Goal: Task Accomplishment & Management: Manage account settings

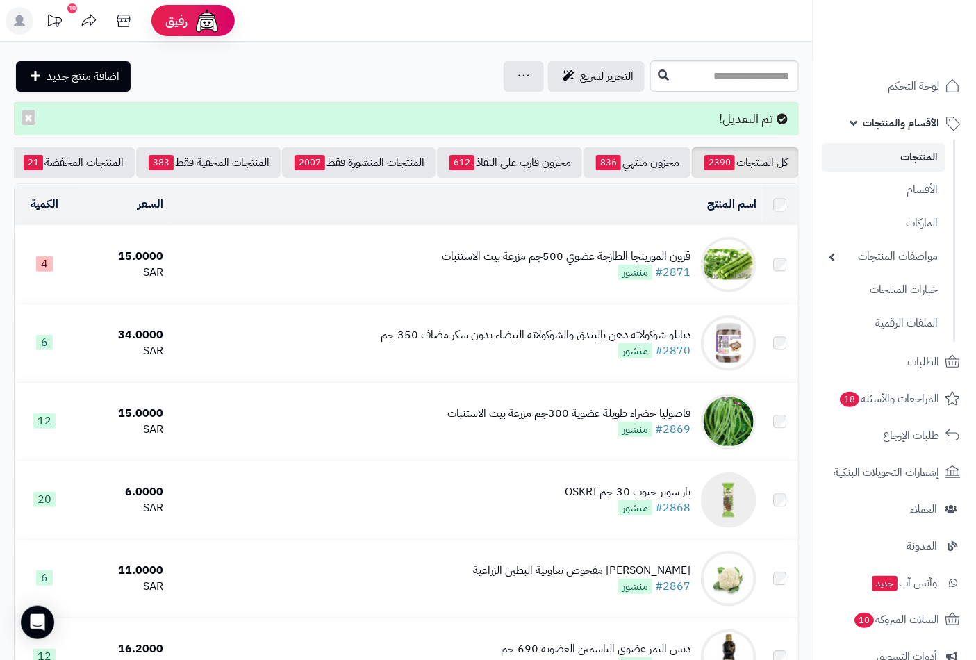
scroll to position [0, -131]
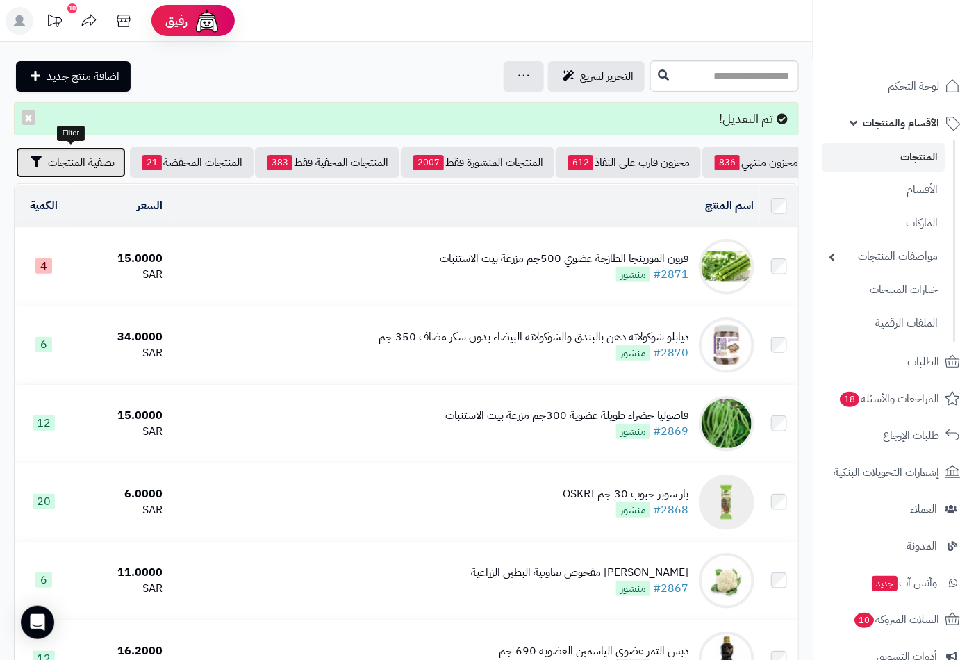
drag, startPoint x: 95, startPoint y: 170, endPoint x: 89, endPoint y: 177, distance: 8.8
click at [95, 170] on button "تصفية المنتجات" at bounding box center [71, 162] width 110 height 31
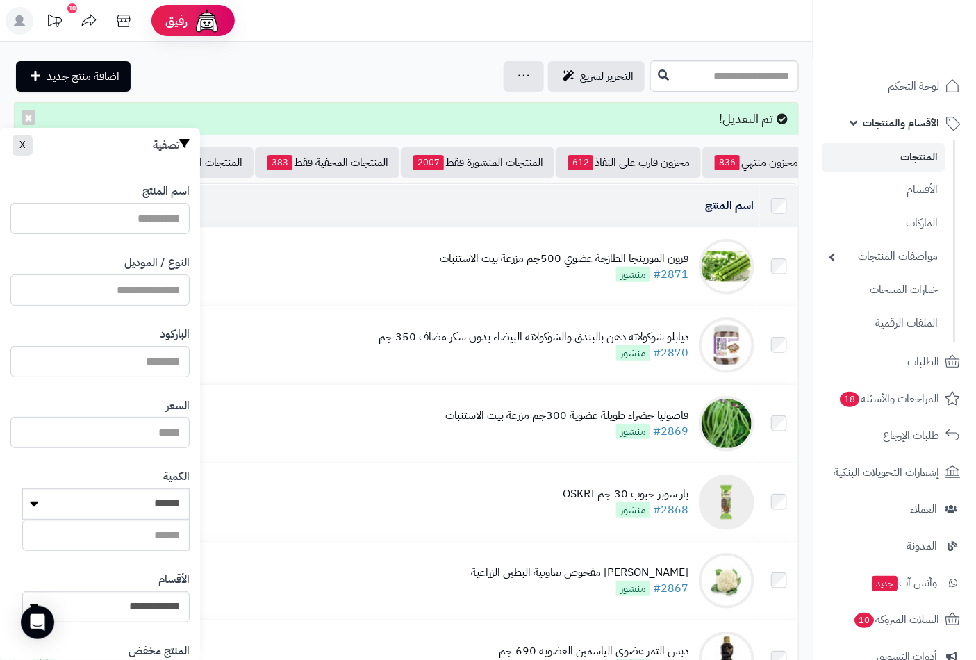
click at [120, 295] on input "النوع / الموديل" at bounding box center [99, 290] width 179 height 31
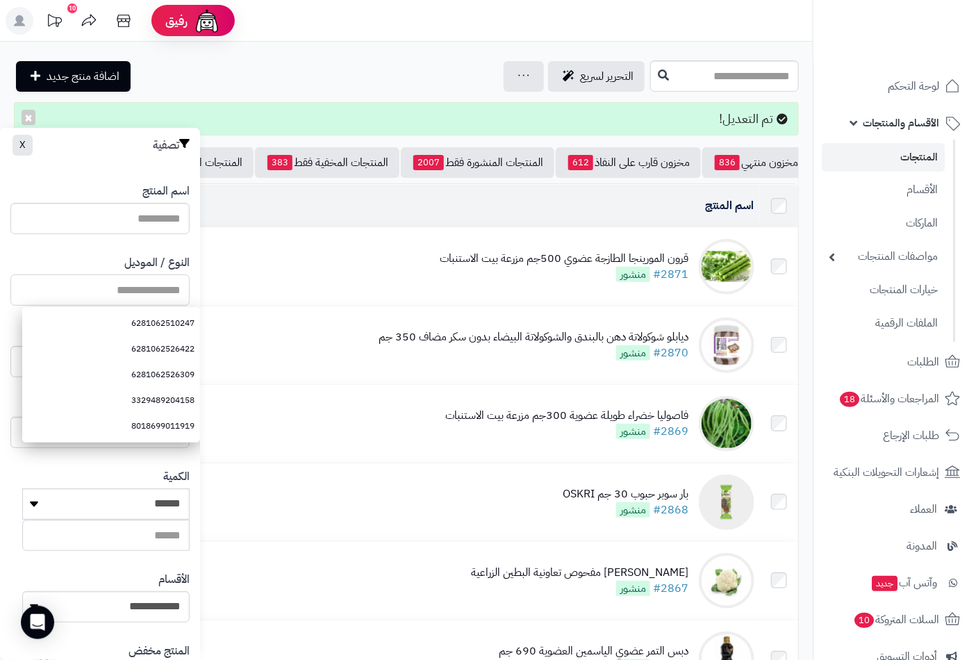
paste input "**********"
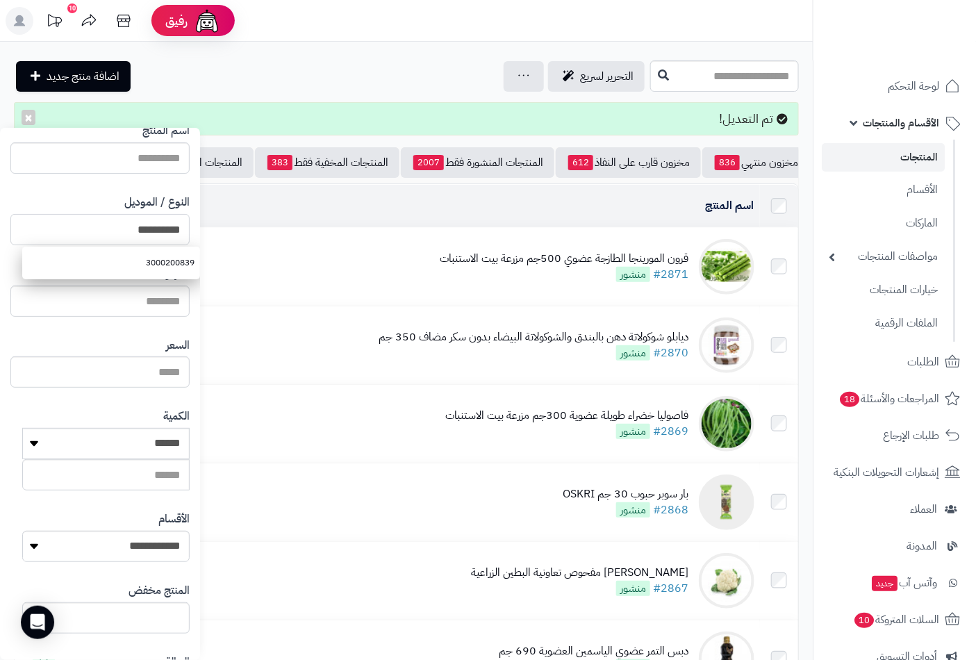
scroll to position [190, 0]
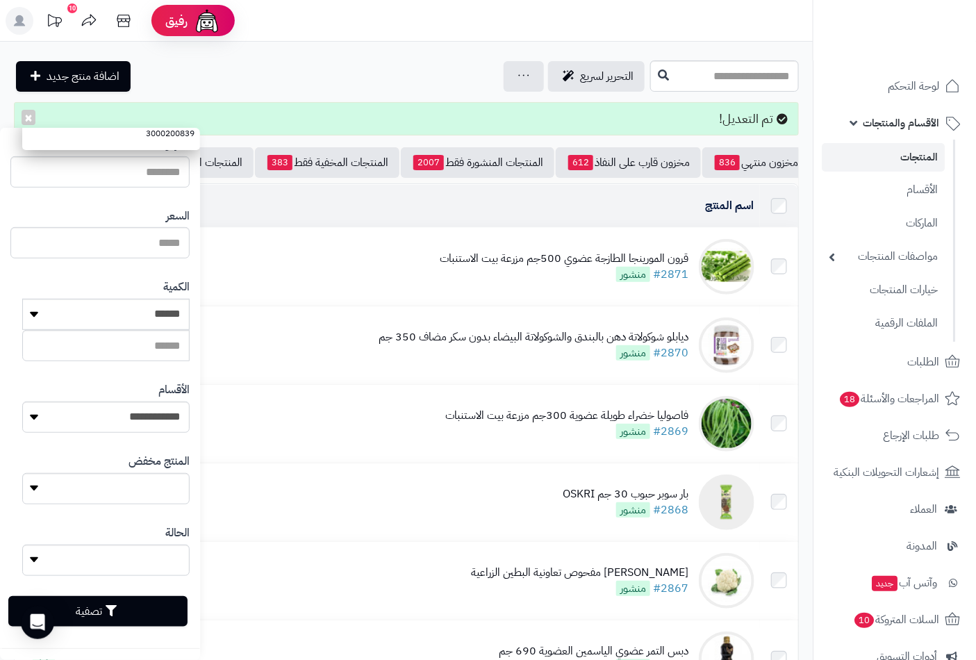
type input "**********"
click at [133, 613] on button "تصفية" at bounding box center [97, 611] width 179 height 31
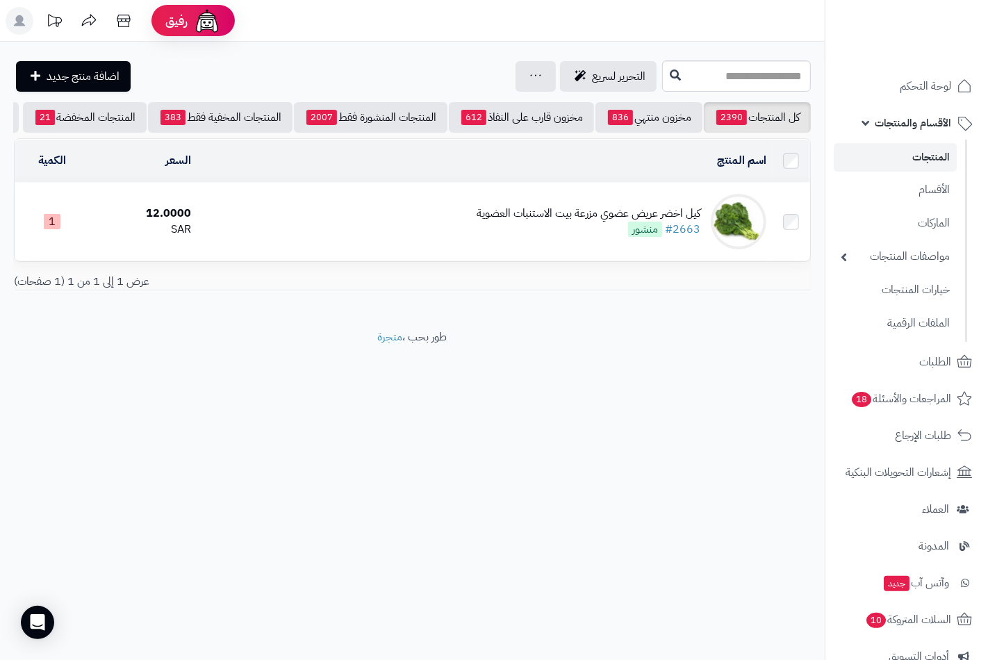
click at [396, 231] on td "كيل اخضر عريض عضوي مزرعة بيت الاستنبات العضوية #2663 منشور" at bounding box center [484, 222] width 575 height 78
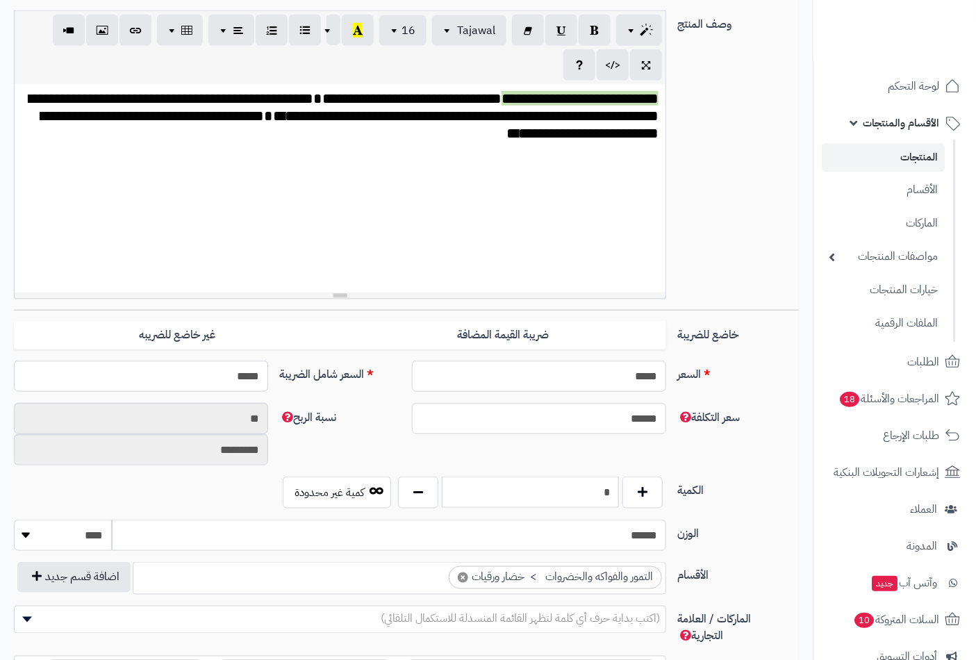
scroll to position [630, 0]
drag, startPoint x: 607, startPoint y: 496, endPoint x: 666, endPoint y: 496, distance: 59.1
click at [666, 496] on div "*" at bounding box center [531, 493] width 272 height 32
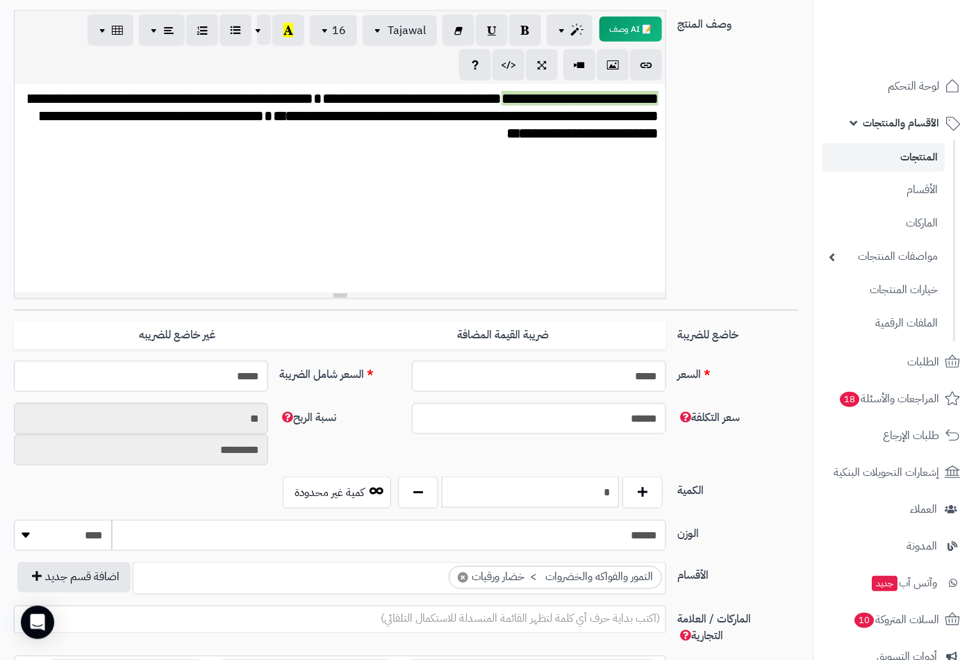
scroll to position [0, 0]
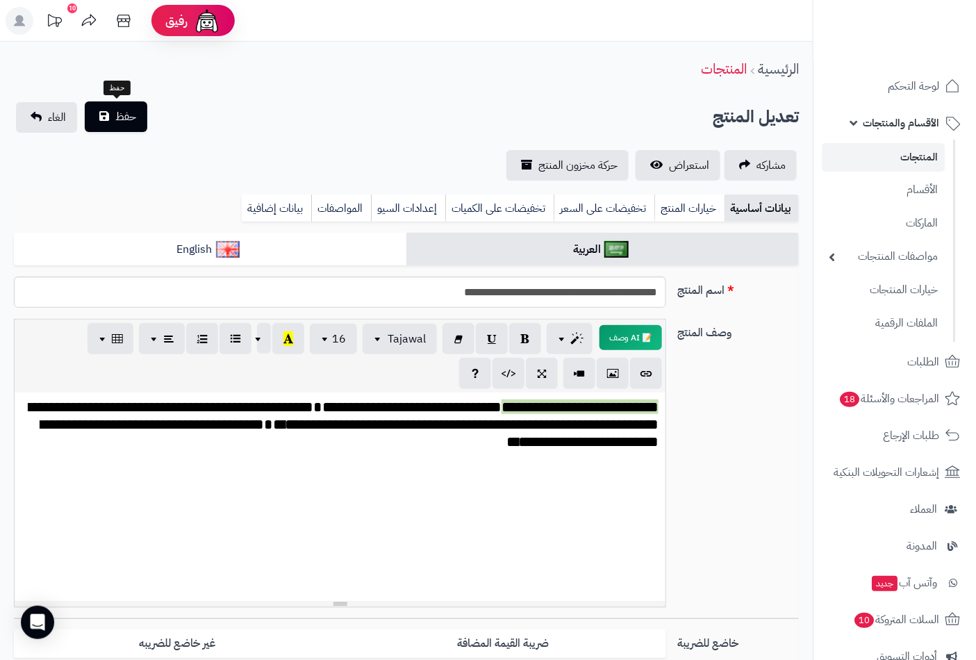
type input "*"
click at [122, 117] on span "حفظ" at bounding box center [125, 116] width 21 height 17
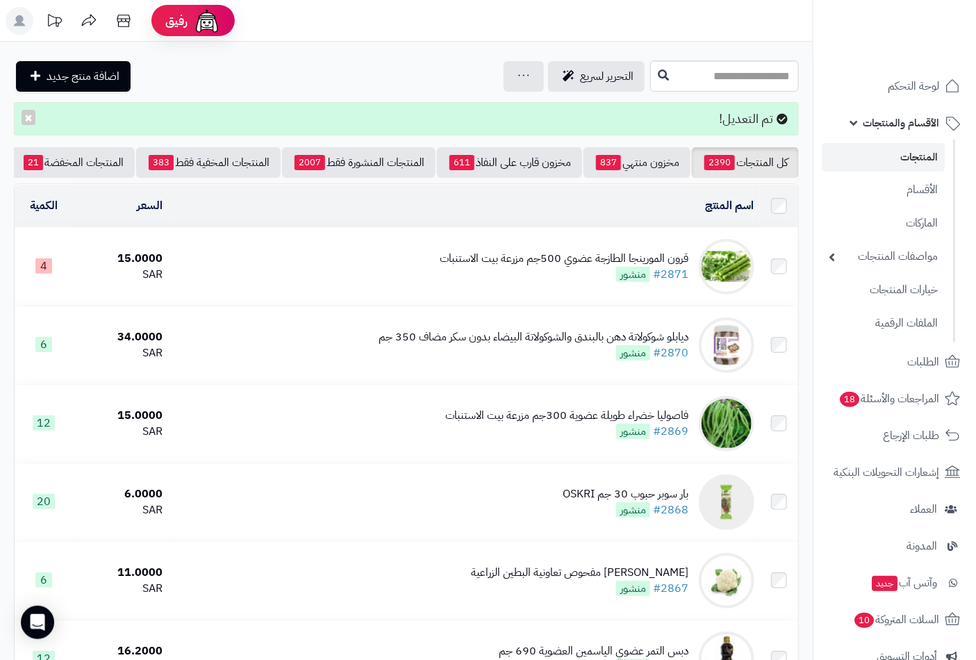
scroll to position [0, -131]
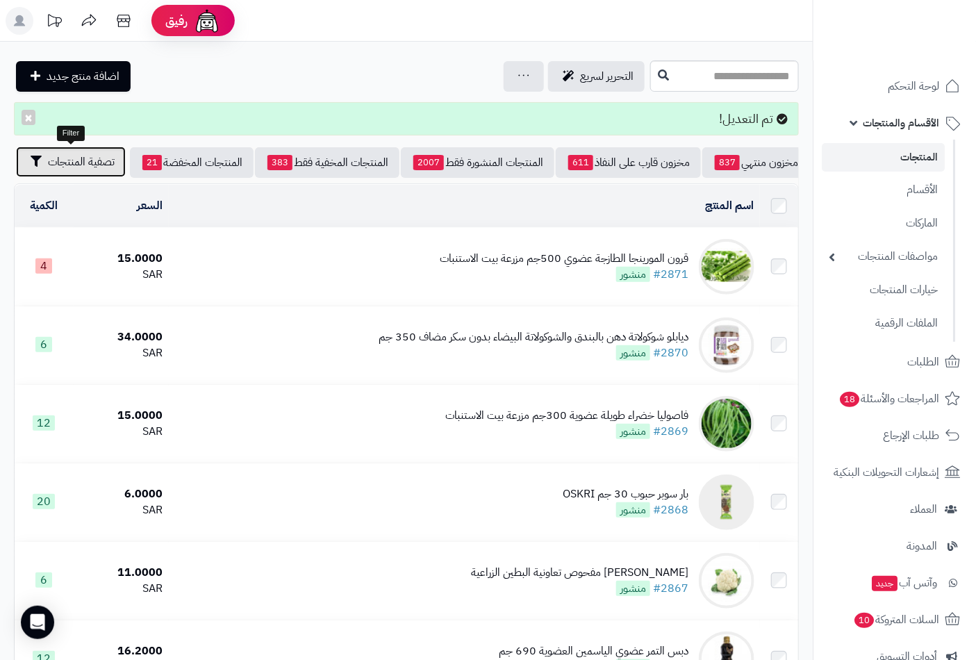
click at [100, 161] on span "تصفية المنتجات" at bounding box center [81, 162] width 67 height 17
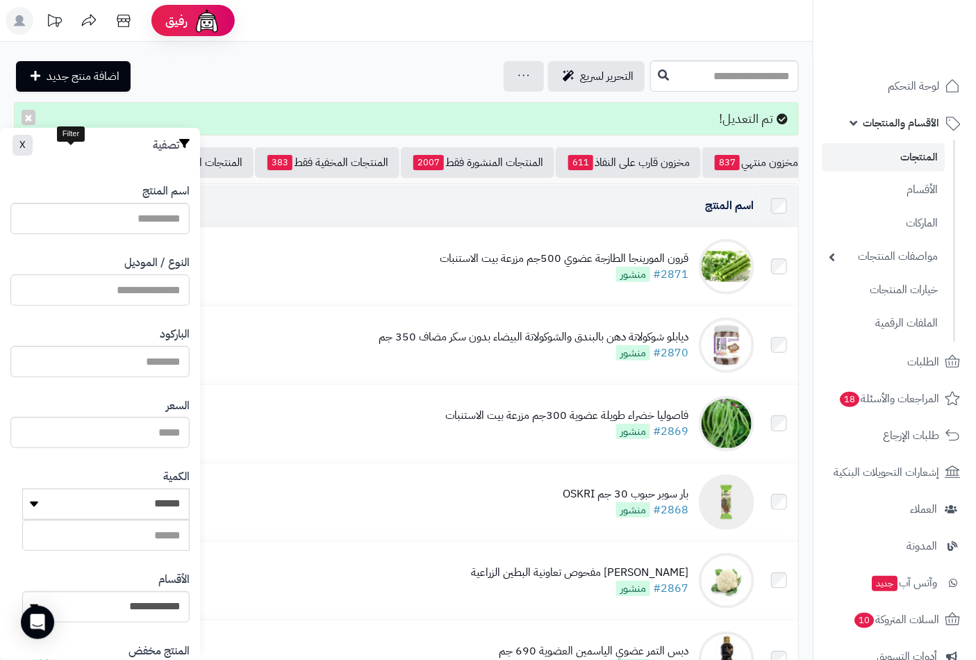
click at [169, 286] on input "النوع / الموديل" at bounding box center [99, 290] width 179 height 31
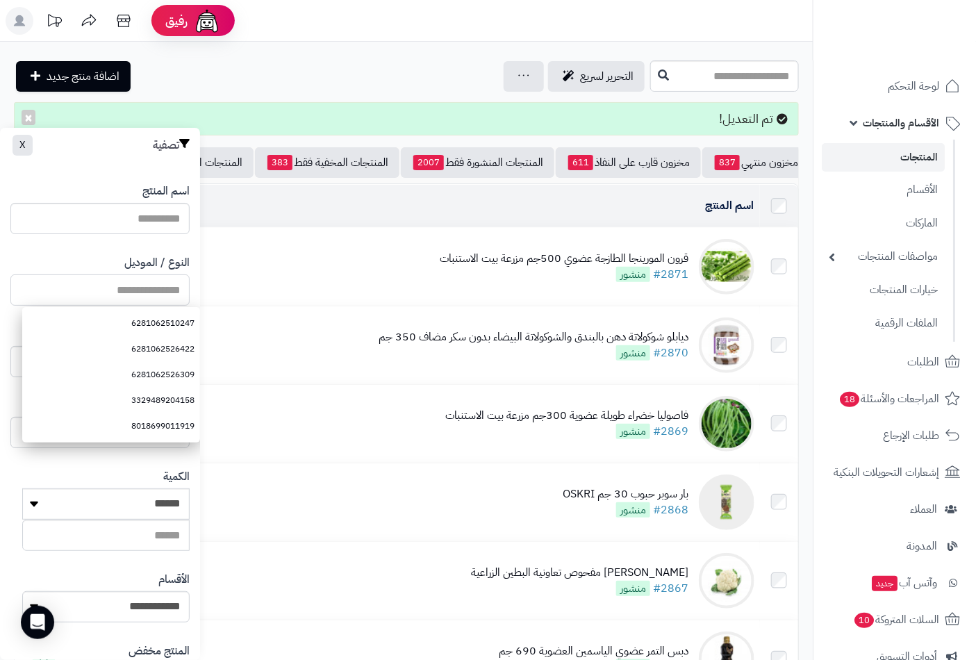
paste input "**********"
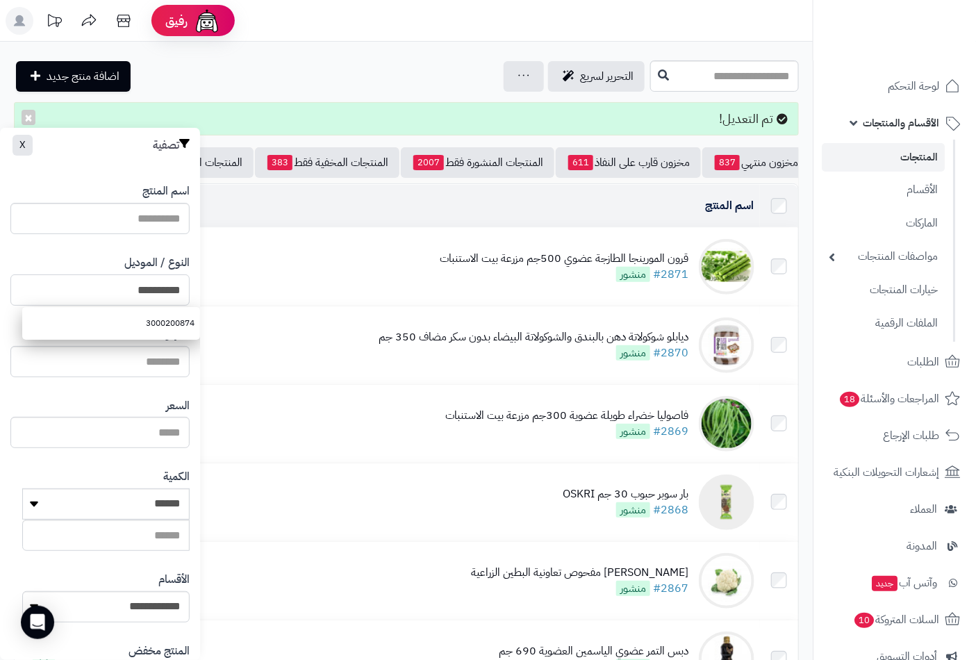
scroll to position [190, 0]
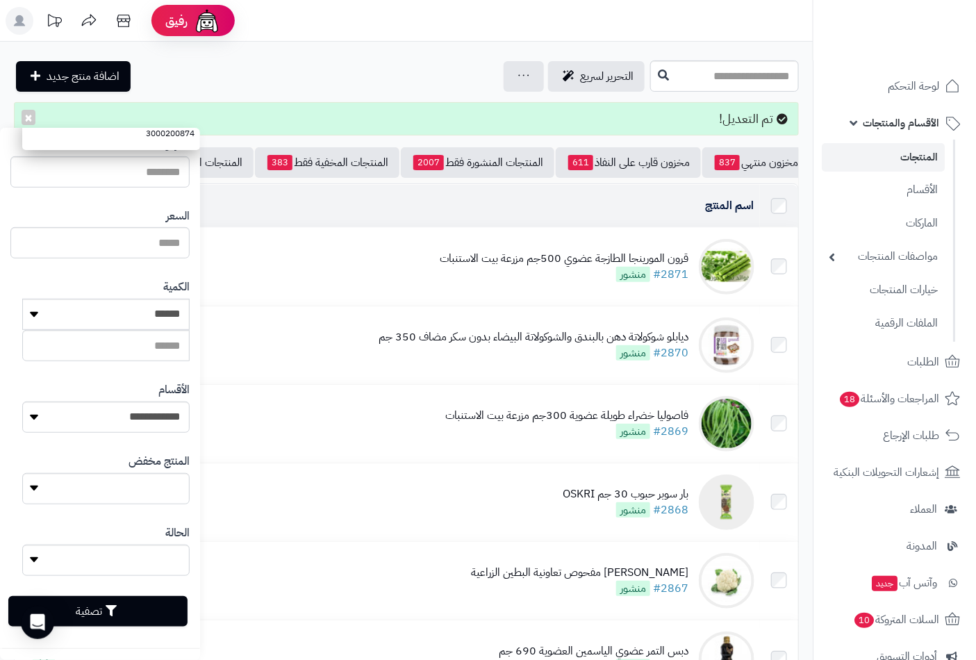
type input "**********"
click at [144, 607] on button "تصفية" at bounding box center [97, 611] width 179 height 31
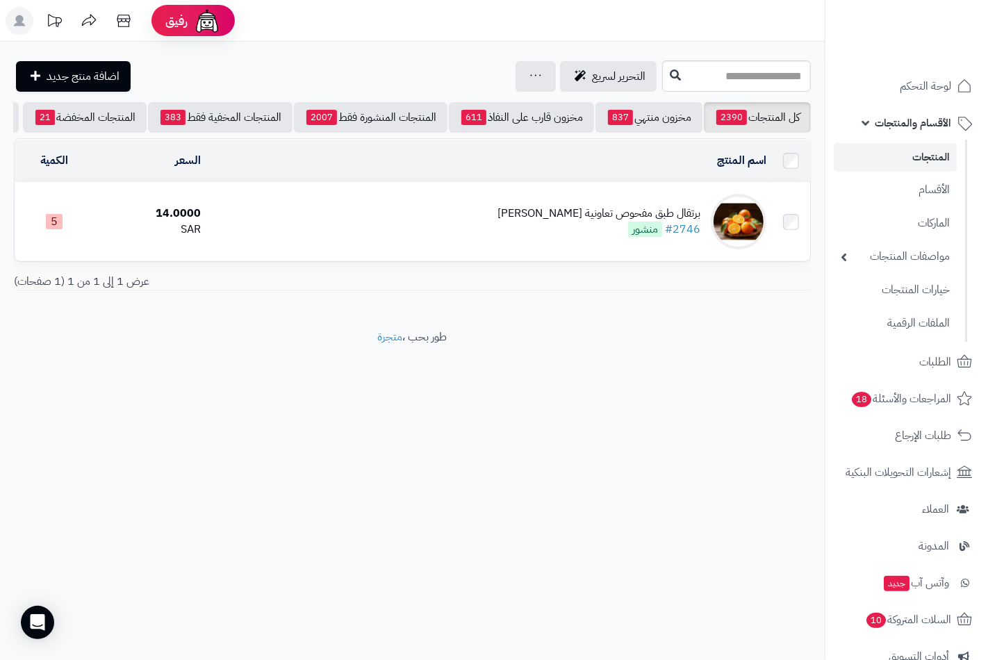
click at [610, 222] on div "برتقال طبق مفحوص تعاونية [PERSON_NAME]" at bounding box center [599, 214] width 203 height 16
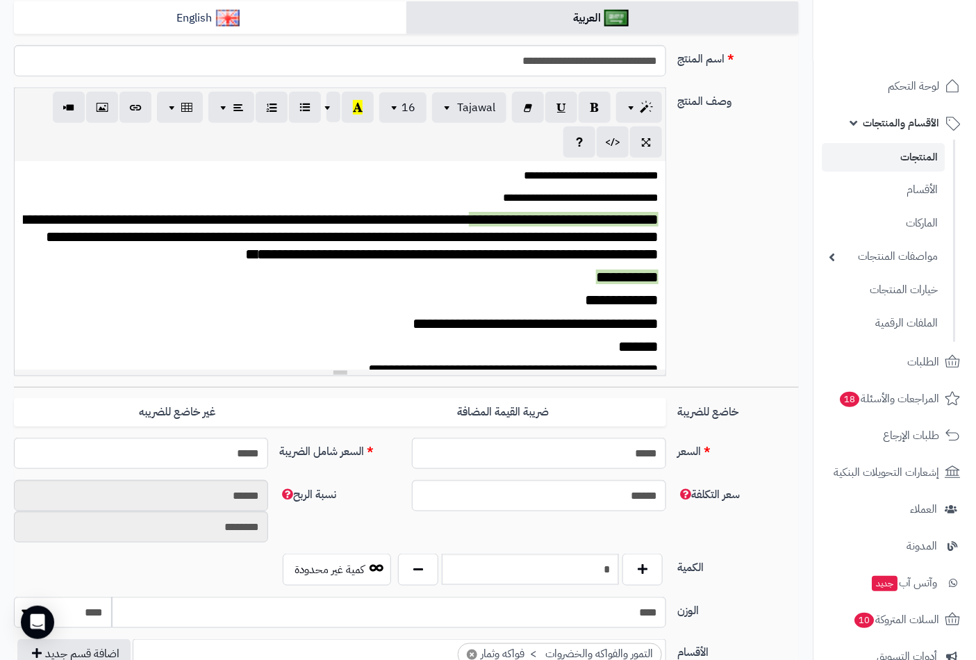
scroll to position [648, 0]
drag, startPoint x: 594, startPoint y: 566, endPoint x: 656, endPoint y: 578, distance: 63.0
click at [656, 578] on div "*" at bounding box center [531, 570] width 272 height 32
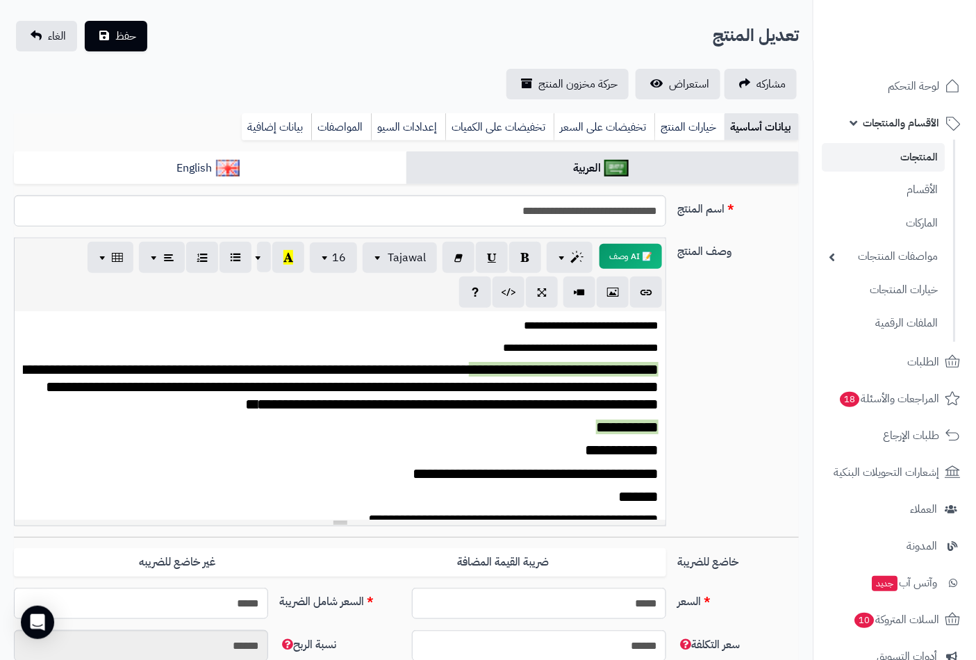
scroll to position [0, 0]
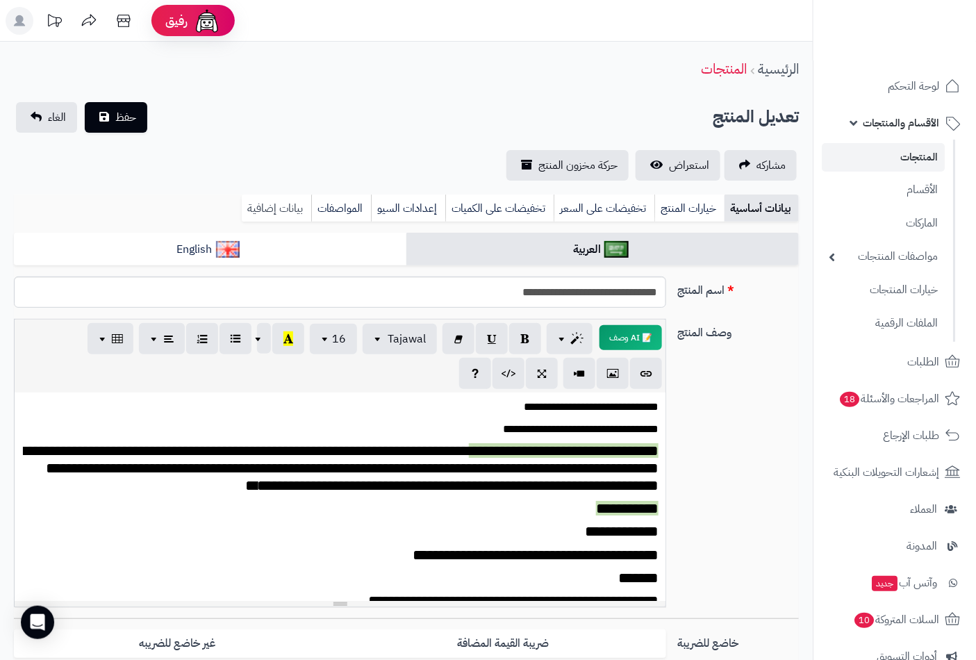
type input "*"
click at [265, 204] on link "بيانات إضافية" at bounding box center [276, 209] width 69 height 28
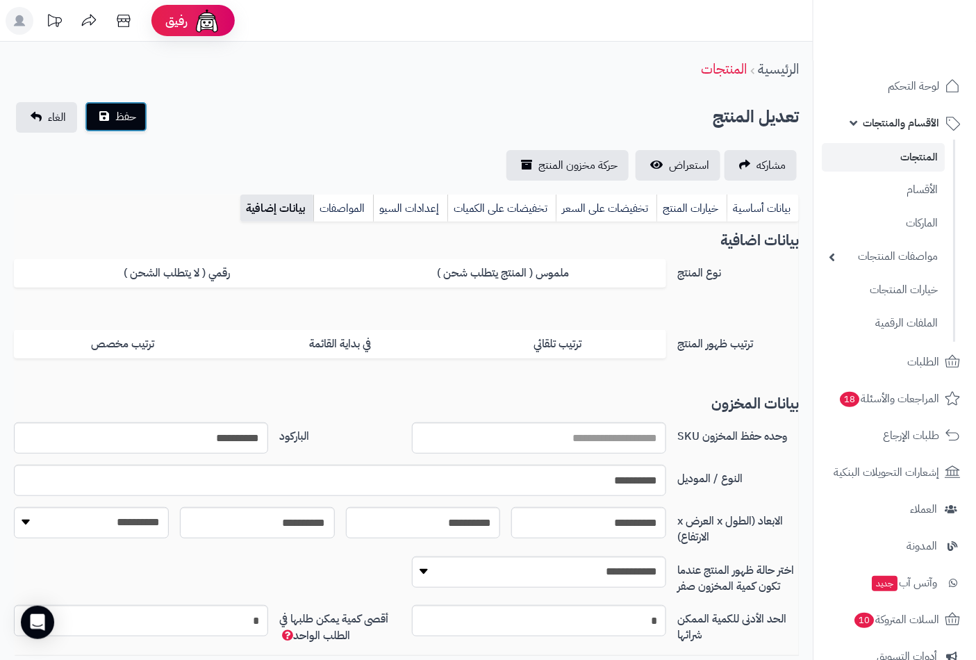
click at [126, 120] on span "حفظ" at bounding box center [125, 116] width 21 height 17
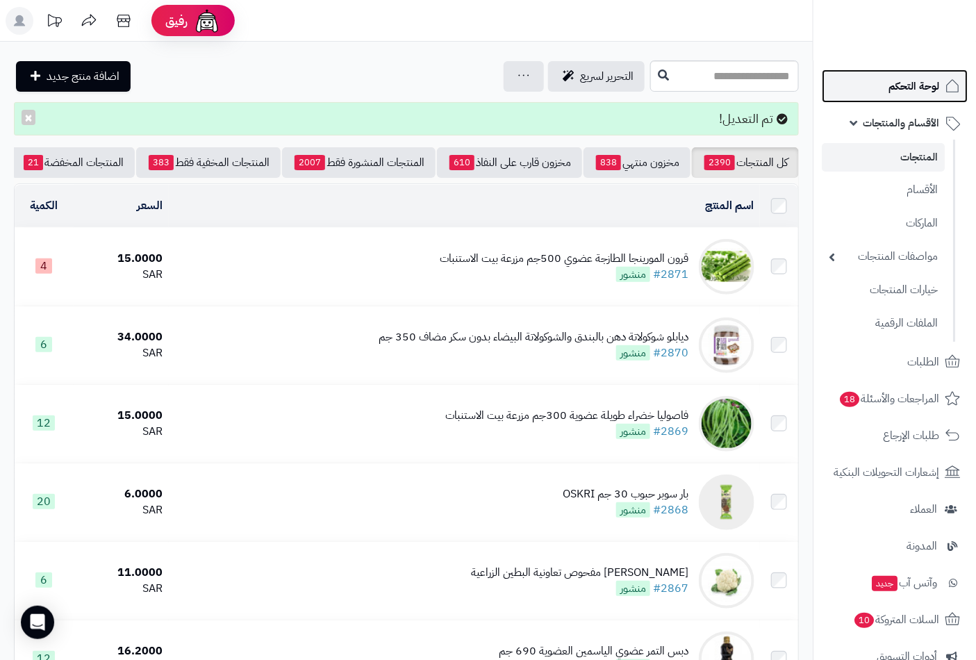
click at [932, 87] on span "لوحة التحكم" at bounding box center [914, 85] width 51 height 19
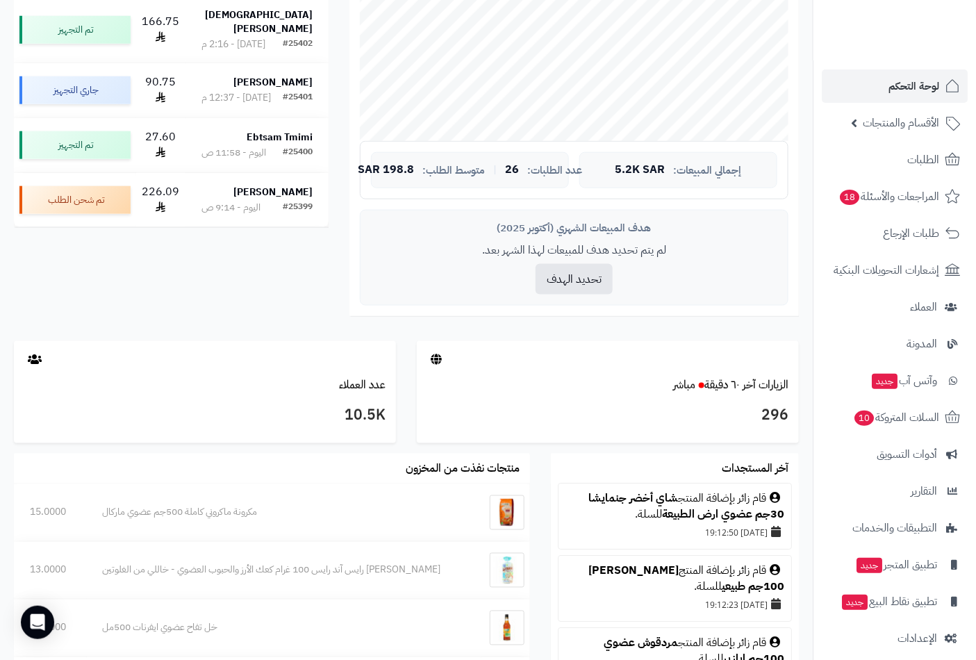
scroll to position [540, 0]
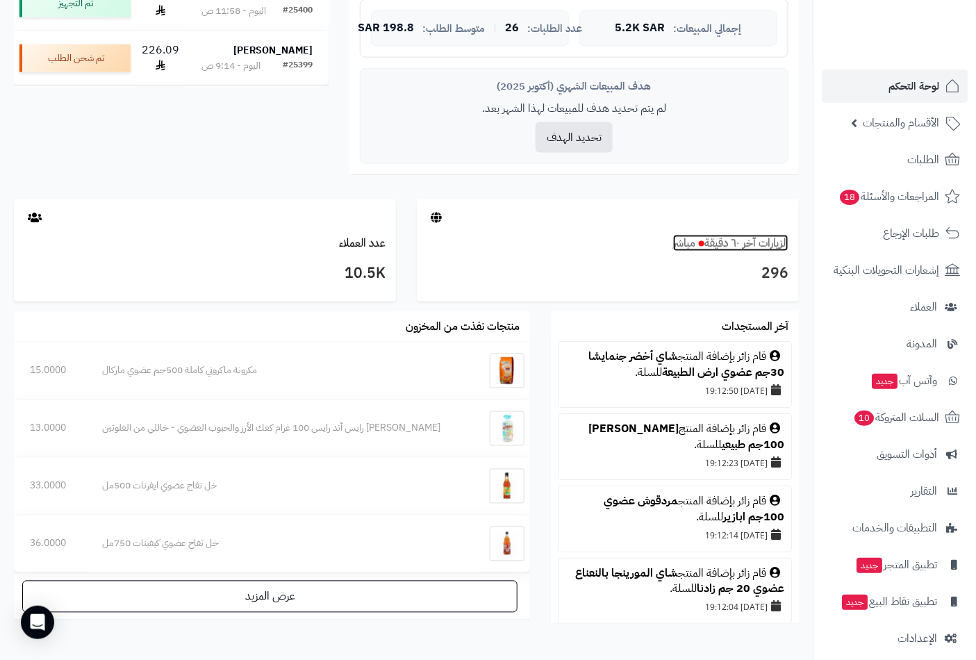
click at [717, 242] on link "الزيارات آخر ٦٠ دقيقة مباشر" at bounding box center [730, 243] width 115 height 17
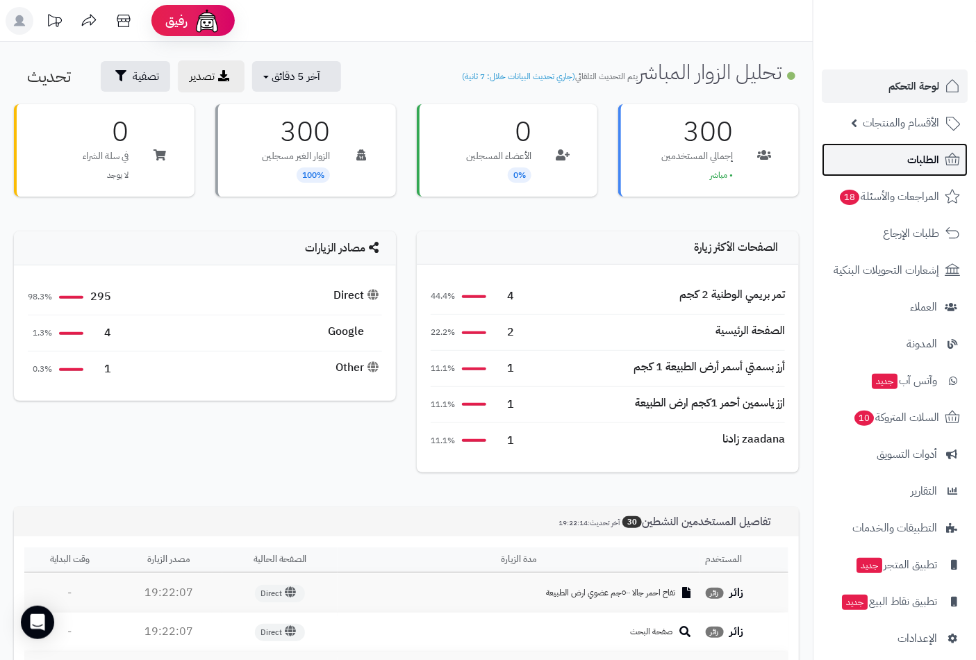
click at [891, 157] on link "الطلبات" at bounding box center [895, 159] width 146 height 33
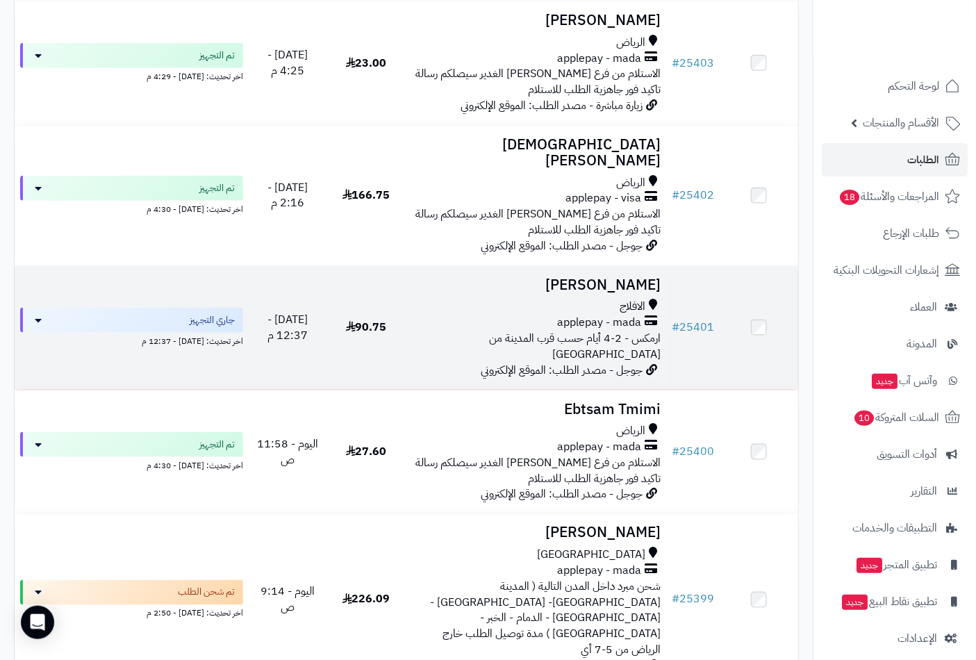
scroll to position [386, 0]
click at [610, 298] on div "الافلاج" at bounding box center [536, 306] width 250 height 16
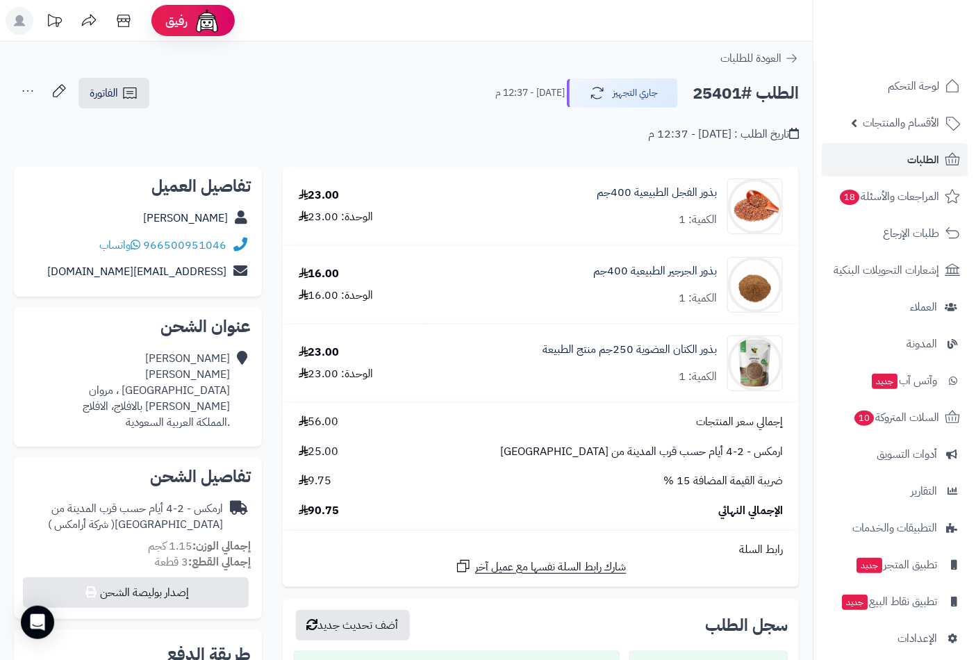
click at [717, 95] on h2 "الطلب #25401" at bounding box center [746, 93] width 106 height 28
copy h2 "25401"
drag, startPoint x: 575, startPoint y: 197, endPoint x: 718, endPoint y: 197, distance: 143.2
click at [718, 197] on div "بذور الفجل الطبيعية 400جم الكمية: 1" at bounding box center [614, 207] width 360 height 56
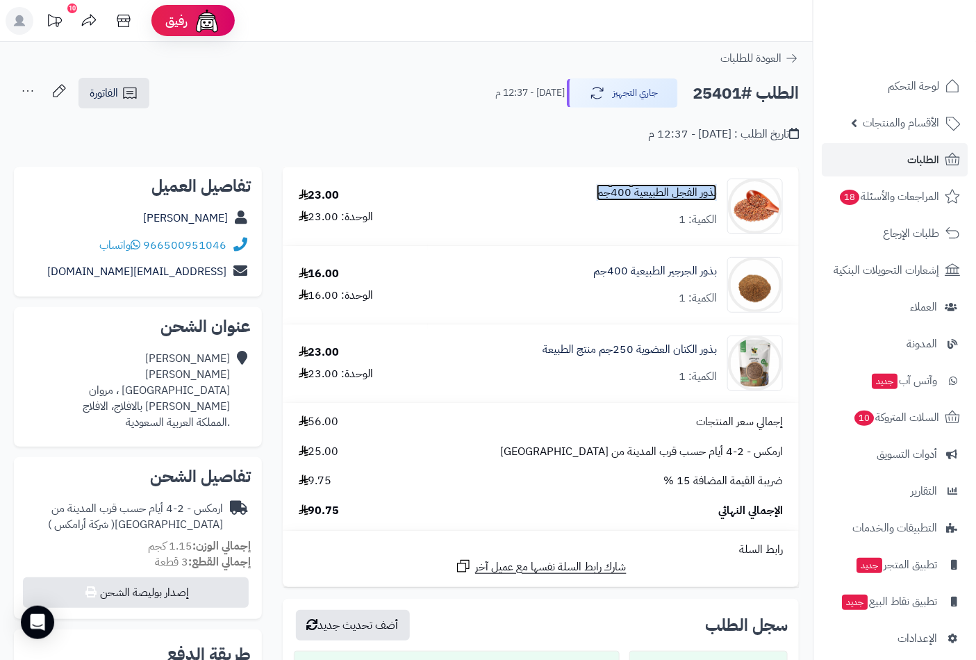
copy link "بذور الفجل الطبيعية 400جم"
drag, startPoint x: 592, startPoint y: 272, endPoint x: 720, endPoint y: 279, distance: 128.1
click at [720, 279] on div "بذور الجرجير الطبيعية 400جم الكمية: 1" at bounding box center [614, 285] width 360 height 56
copy link "بذور الجرجير الطبيعية 400جم"
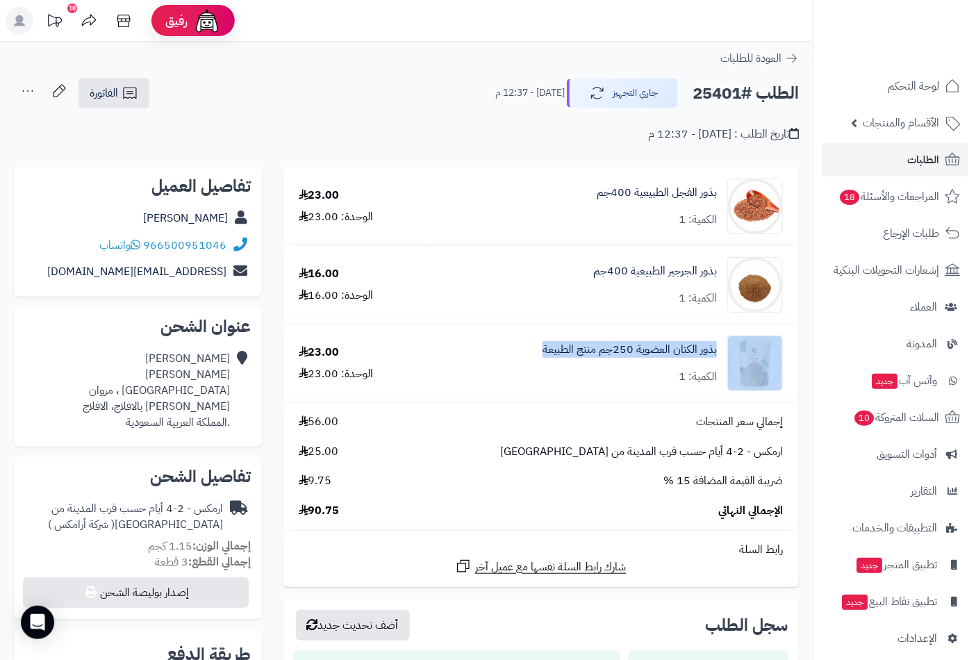
drag, startPoint x: 562, startPoint y: 345, endPoint x: 723, endPoint y: 358, distance: 162.4
click at [723, 358] on div "بذور الكتان العضوية 250جم منتج الطبيعة الكمية: 1" at bounding box center [614, 364] width 360 height 56
copy div "بذور الكتان العضوية 250جم منتج الطبيعة"
click at [899, 81] on span "لوحة التحكم" at bounding box center [914, 85] width 51 height 19
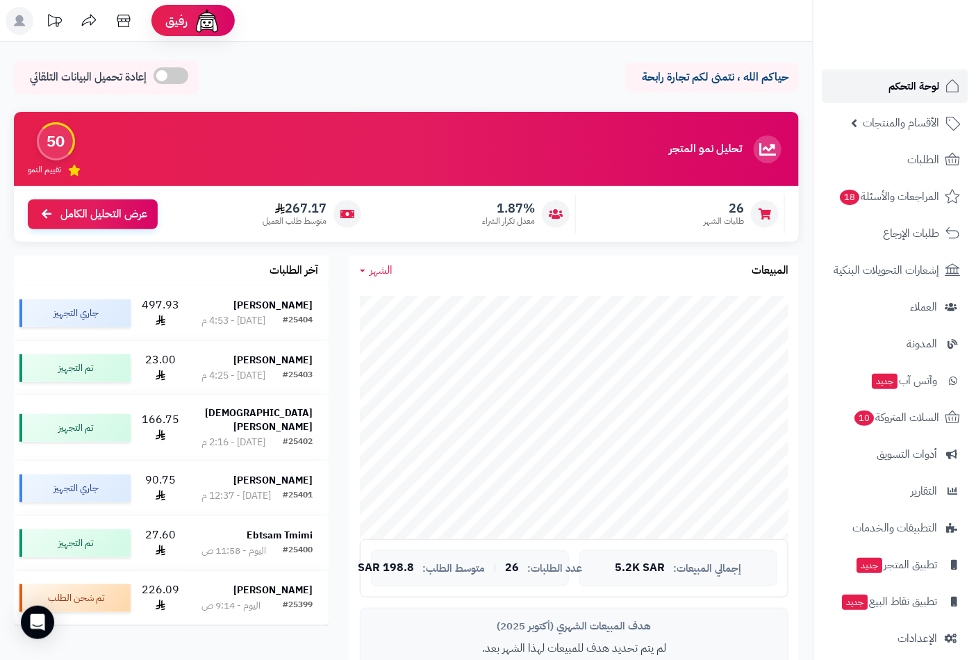
click at [908, 85] on span "لوحة التحكم" at bounding box center [914, 85] width 51 height 19
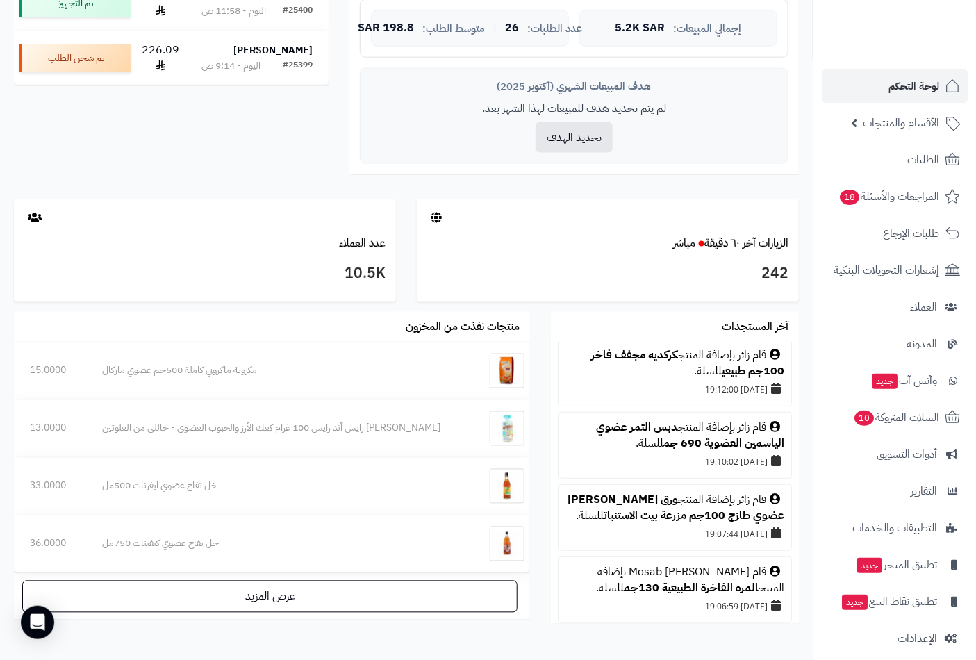
scroll to position [309, 0]
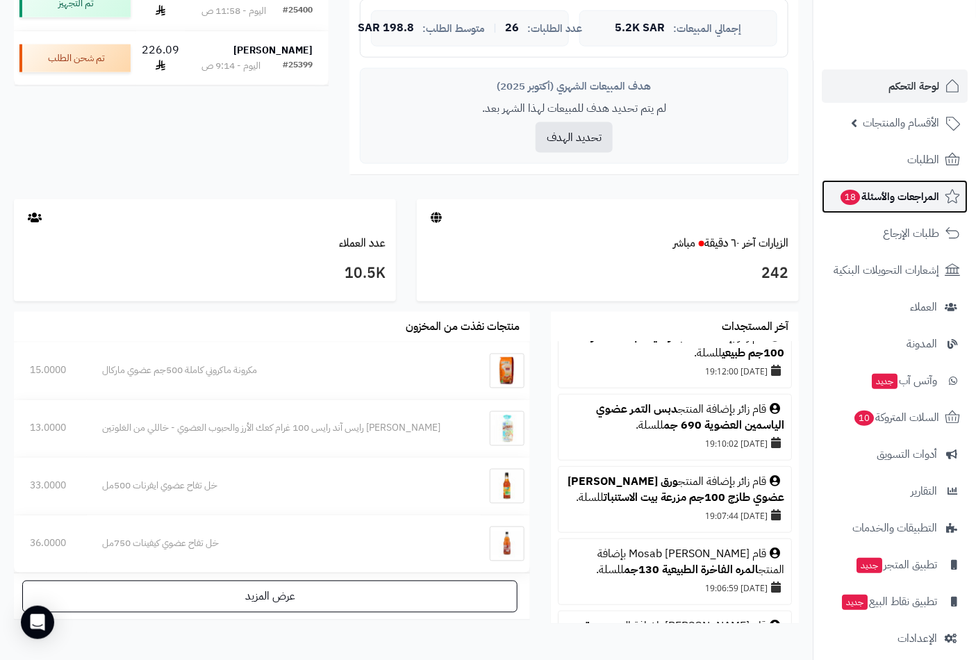
click at [908, 193] on span "المراجعات والأسئلة 18" at bounding box center [890, 196] width 100 height 19
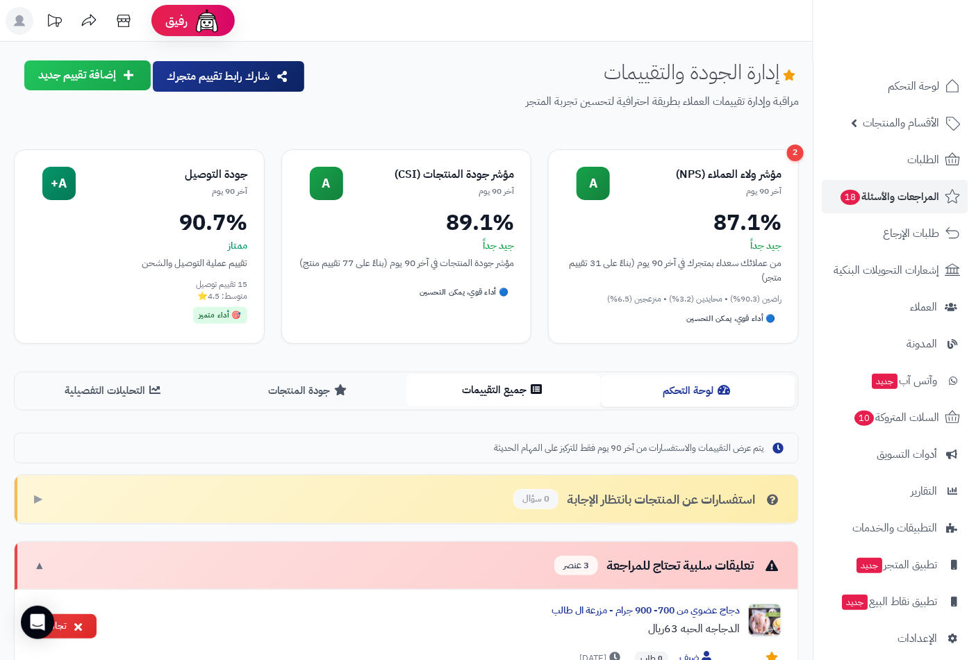
click at [510, 394] on button "جميع التقييمات" at bounding box center [504, 390] width 195 height 31
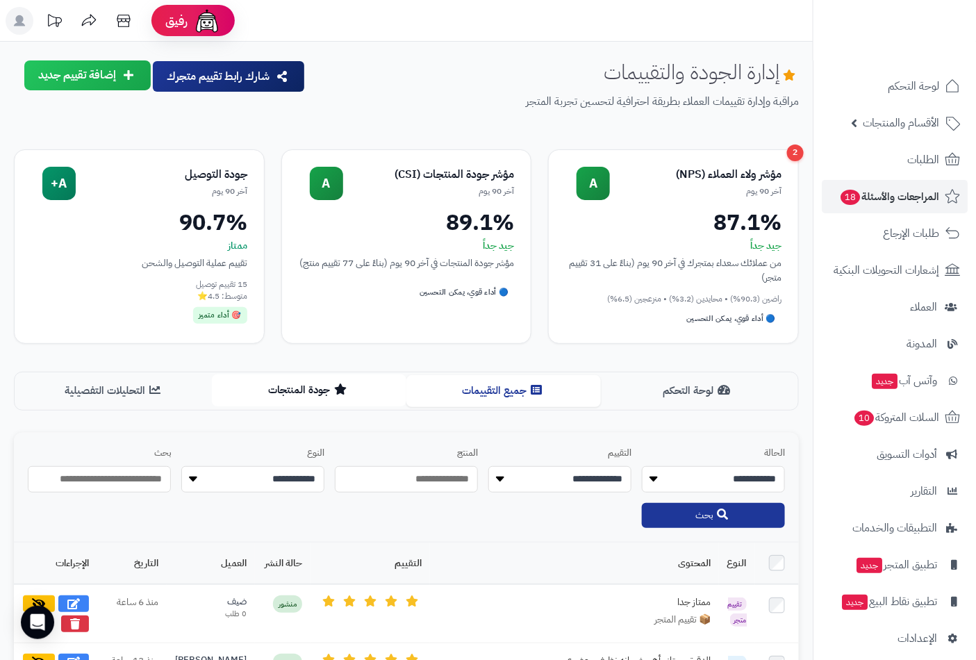
click at [304, 388] on button "جودة المنتجات" at bounding box center [309, 390] width 195 height 31
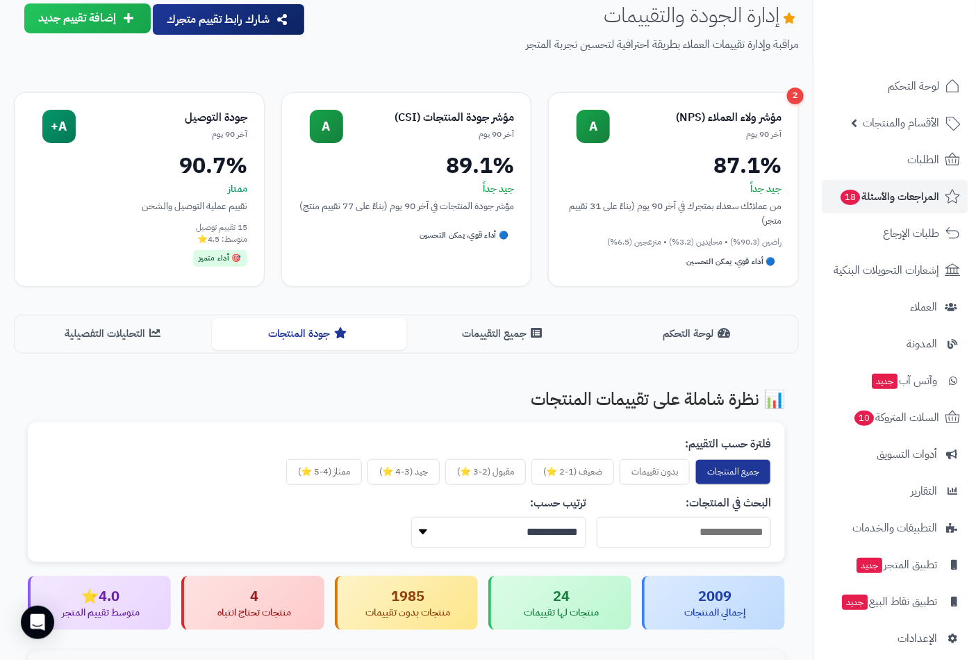
scroll to position [320, 0]
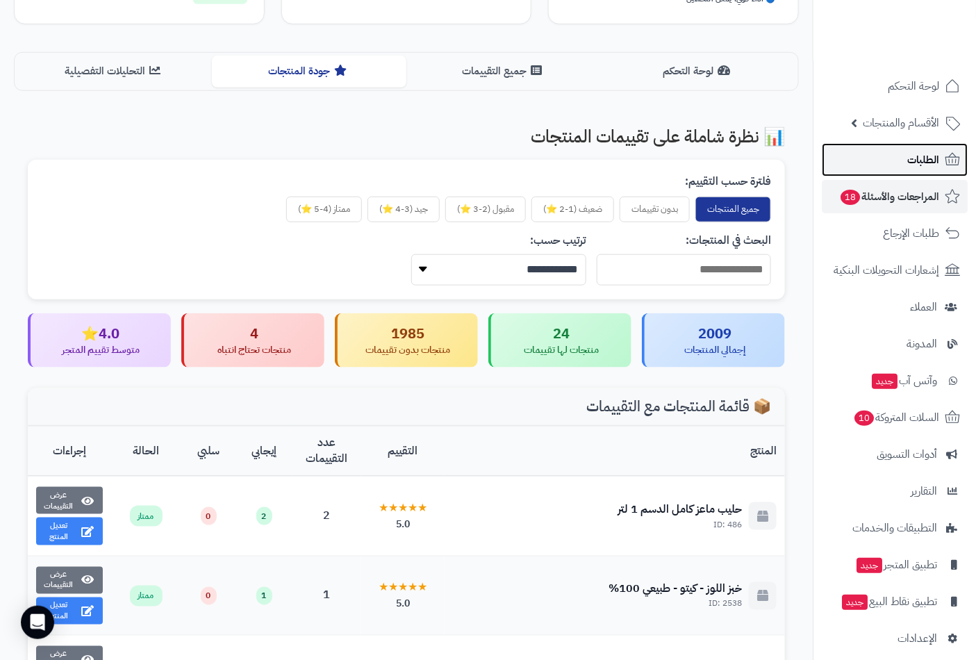
click at [928, 158] on span "الطلبات" at bounding box center [924, 159] width 32 height 19
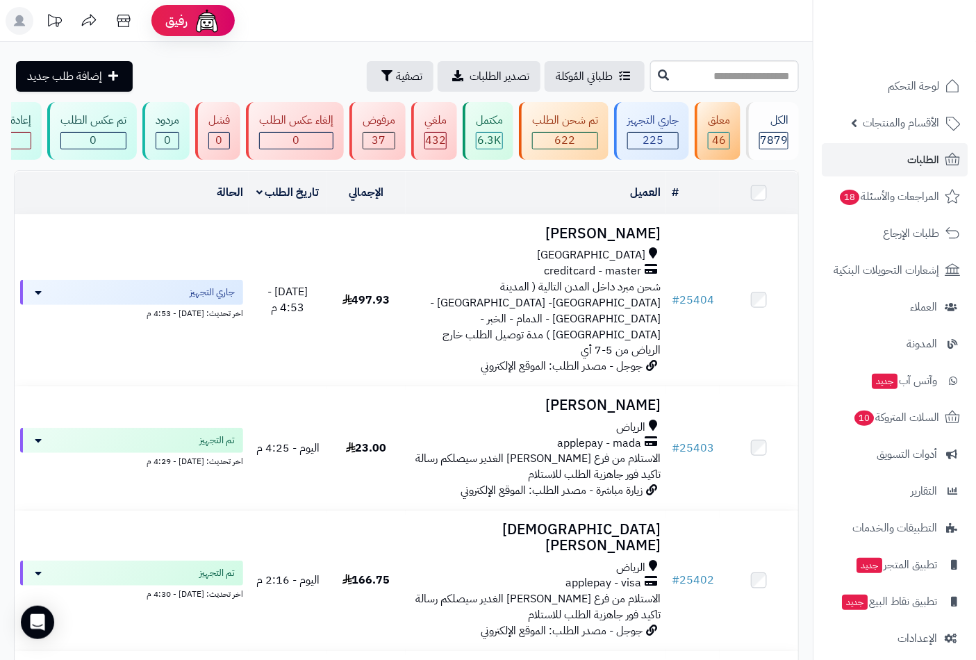
scroll to position [0, -264]
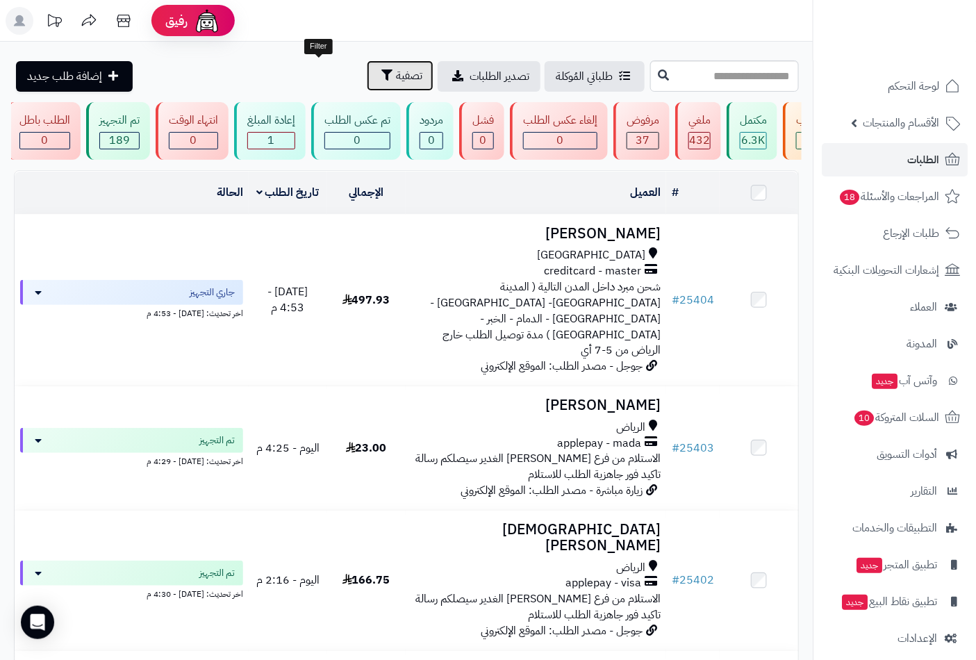
click at [367, 80] on button "تصفية" at bounding box center [400, 75] width 67 height 31
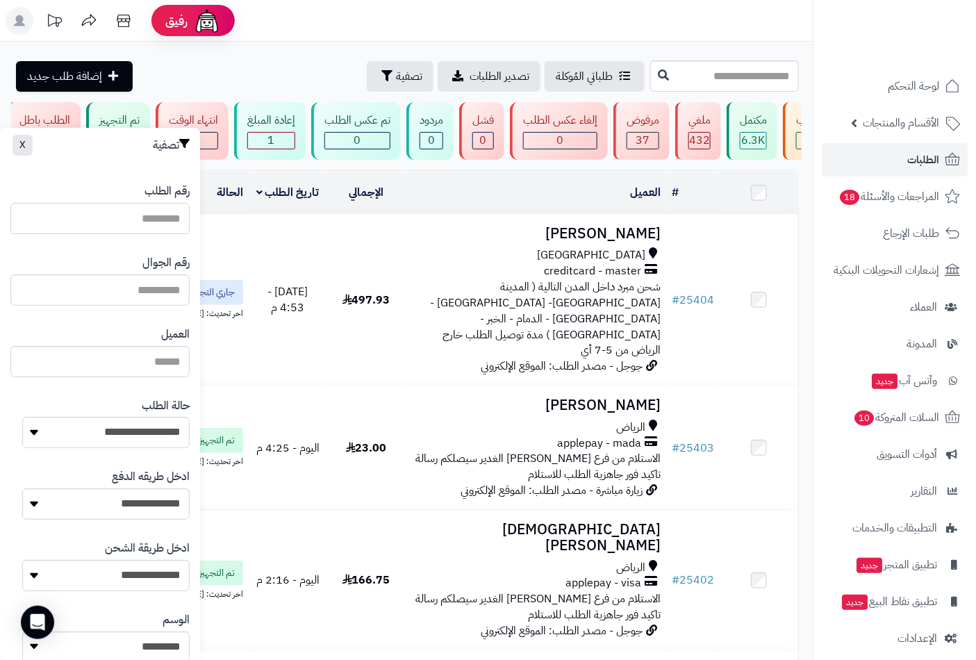
click at [151, 218] on input "رقم الطلب" at bounding box center [99, 218] width 179 height 31
type input "*"
type input "**"
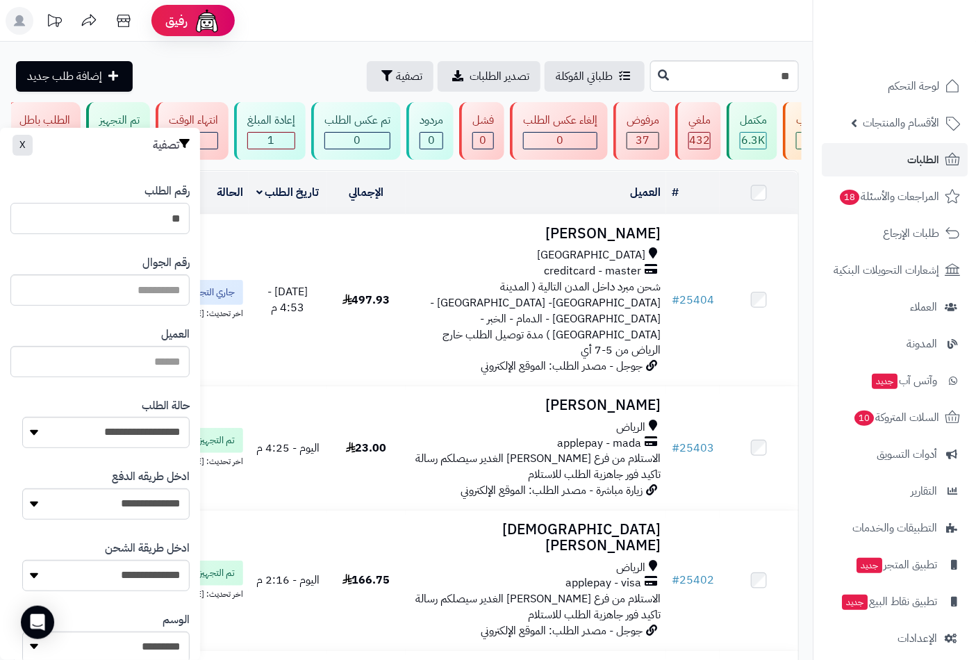
type input "***"
type input "****"
type input "*****"
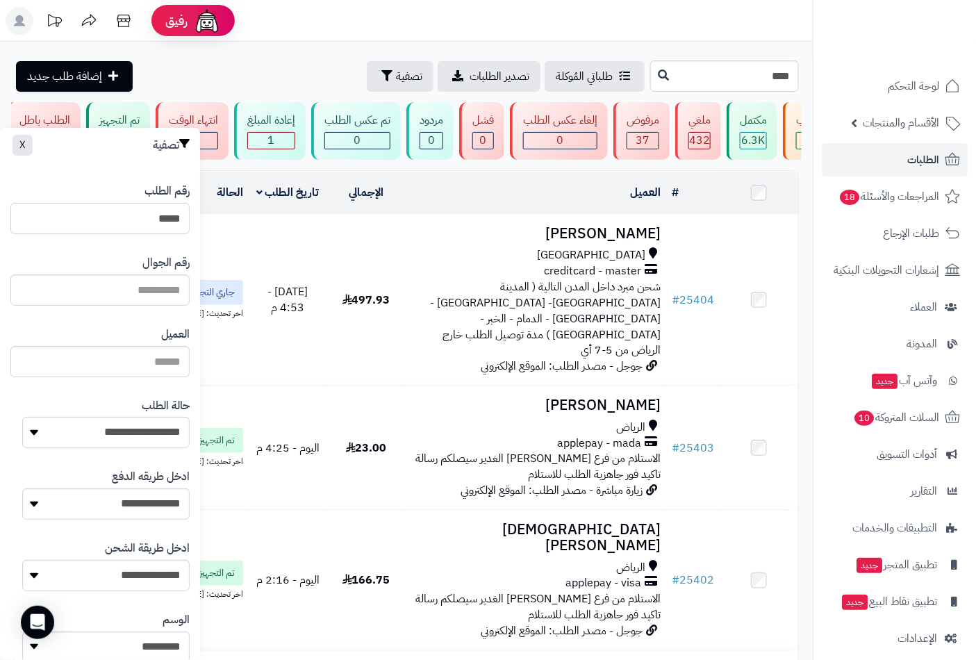
type input "*****"
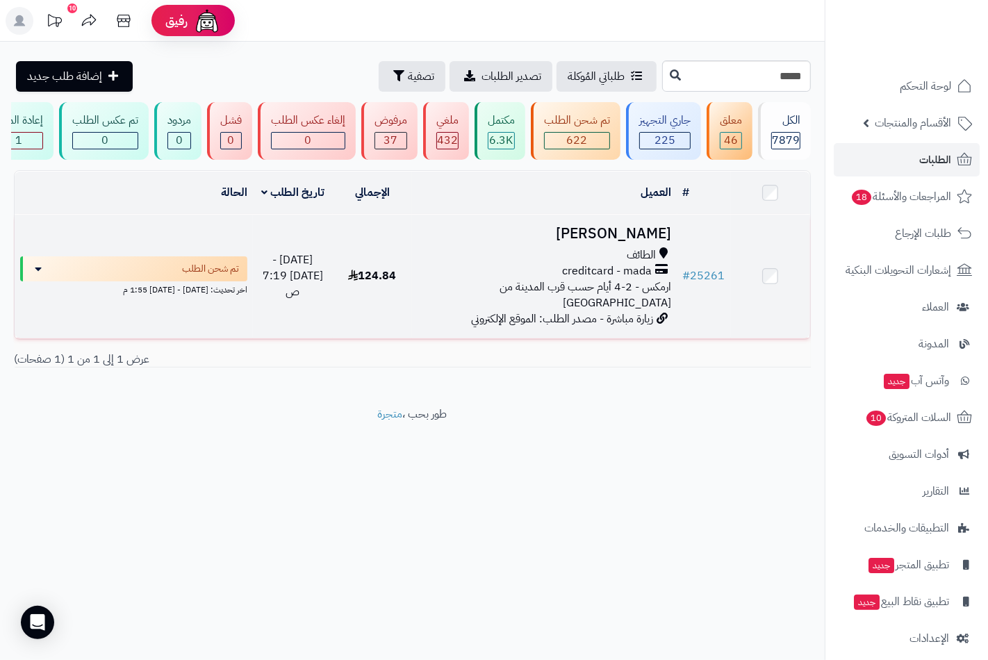
click at [609, 259] on div "الطائف" at bounding box center [545, 255] width 254 height 16
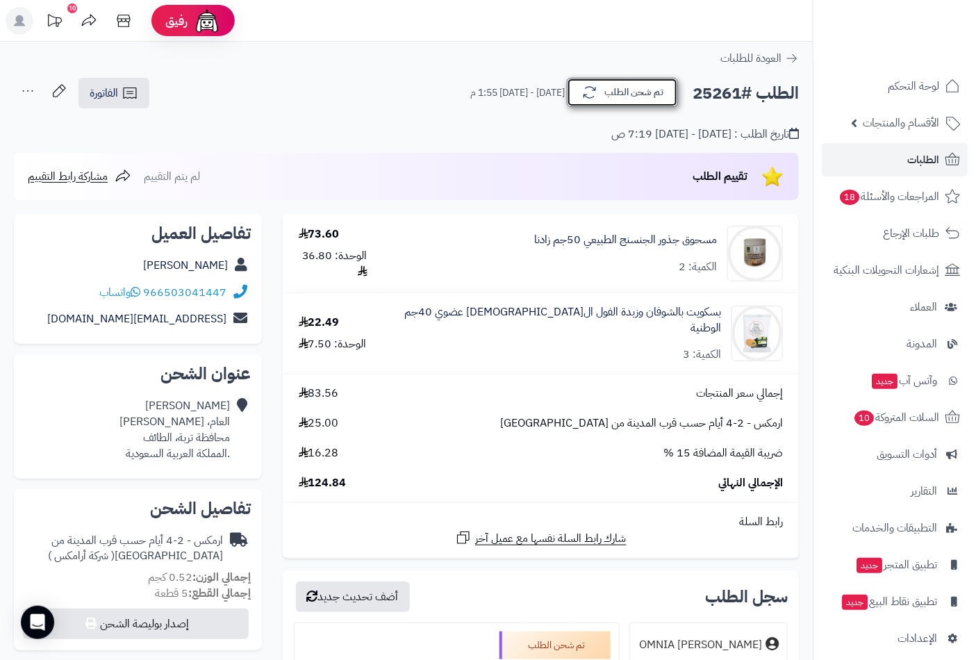
click at [630, 91] on button "تم شحن الطلب" at bounding box center [622, 92] width 111 height 29
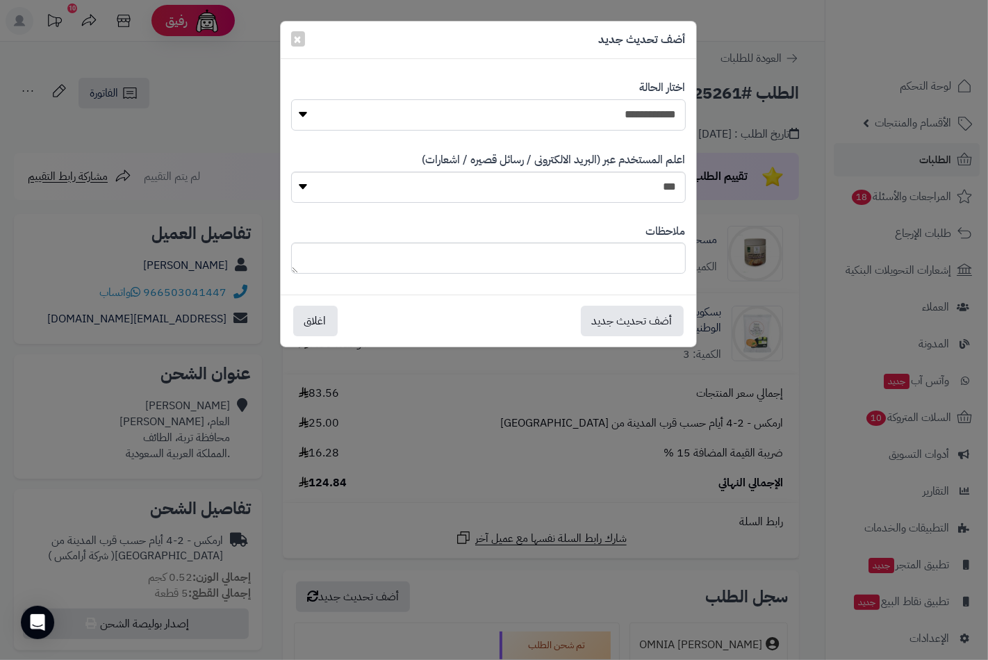
click at [655, 118] on select "**********" at bounding box center [488, 114] width 395 height 31
select select "**"
click at [291, 99] on select "**********" at bounding box center [488, 114] width 395 height 31
click at [640, 320] on button "أضف تحديث جديد" at bounding box center [632, 320] width 103 height 31
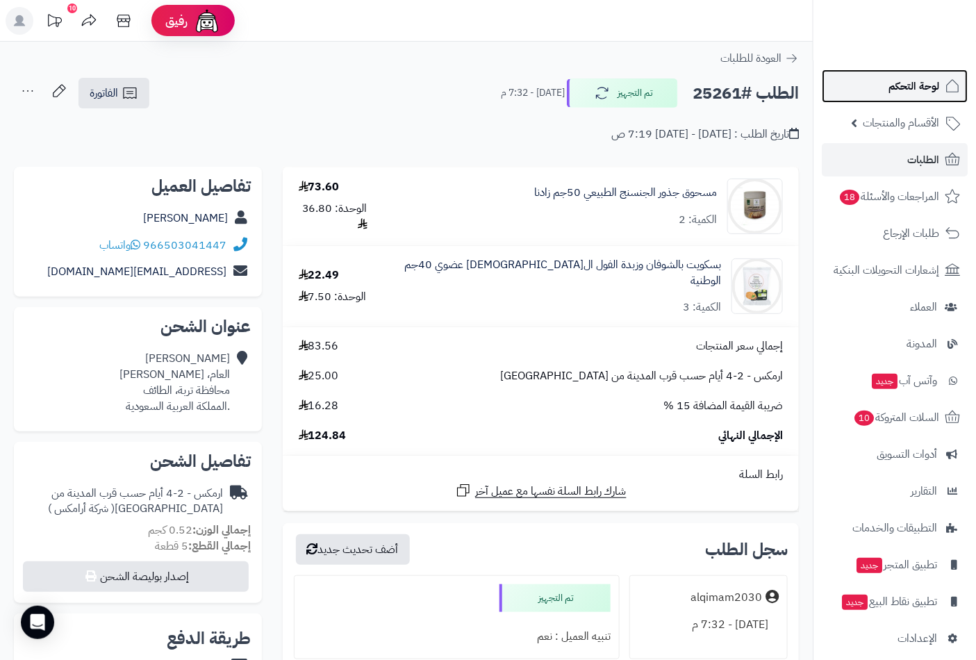
drag, startPoint x: 910, startPoint y: 79, endPoint x: 901, endPoint y: 84, distance: 10.9
click at [910, 79] on span "لوحة التحكم" at bounding box center [914, 85] width 51 height 19
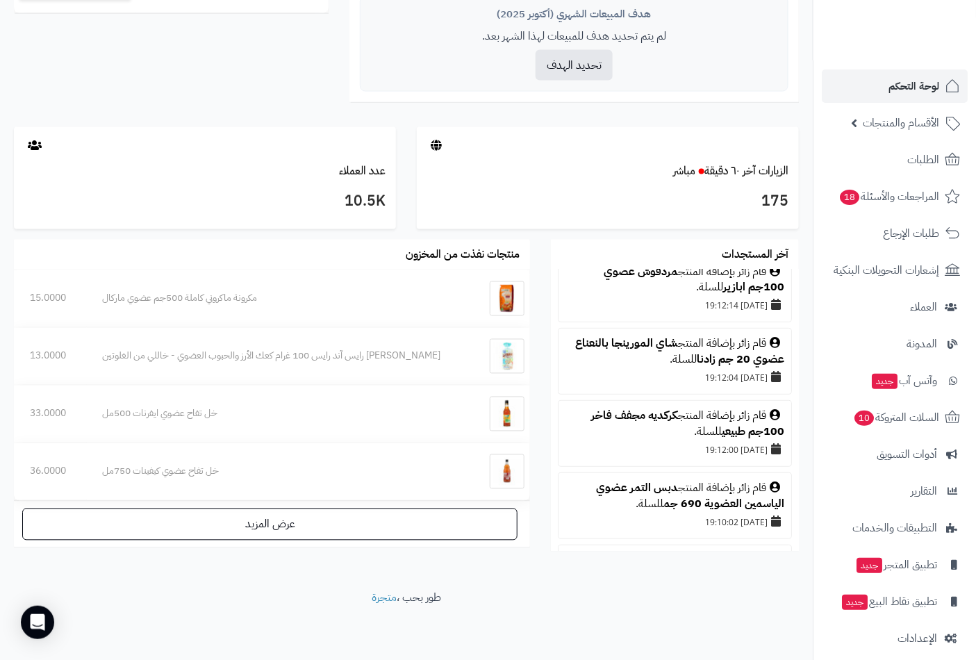
scroll to position [231, 0]
click at [719, 164] on link "الزيارات آخر ٦٠ دقيقة مباشر" at bounding box center [730, 171] width 115 height 17
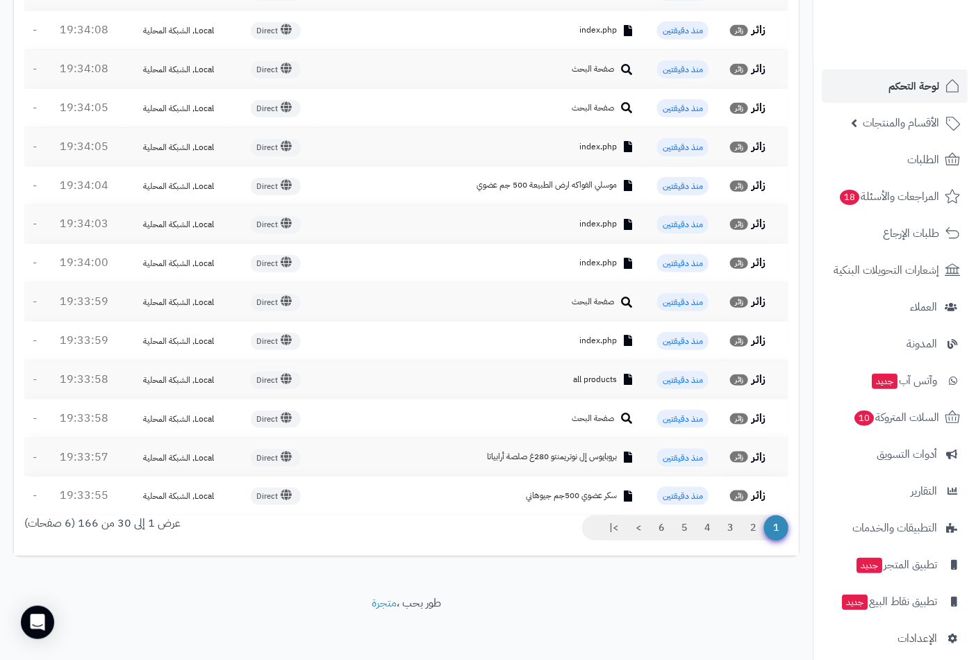
scroll to position [2006, 0]
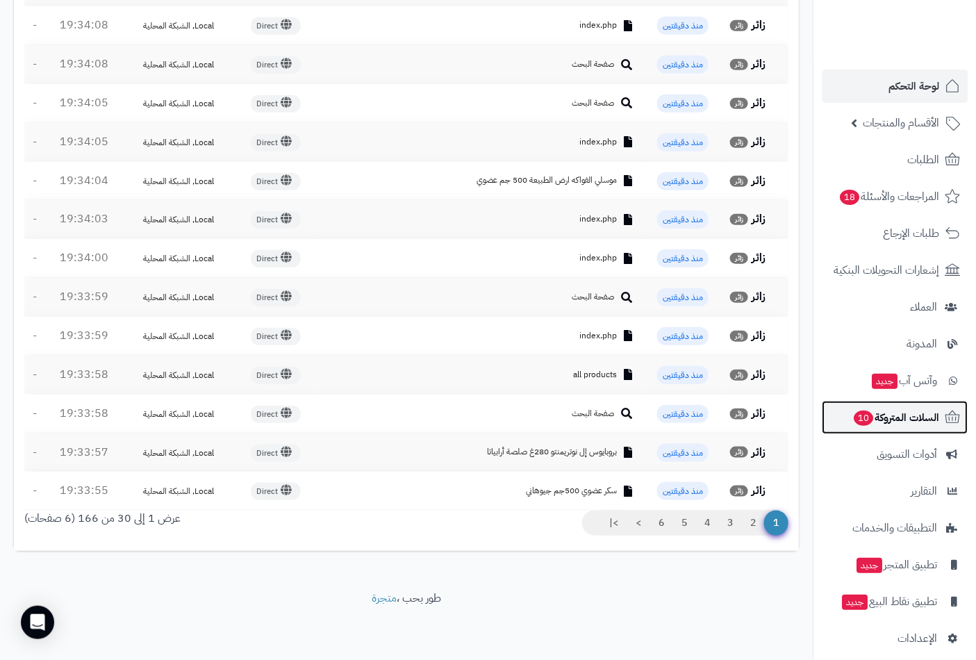
click at [887, 424] on span "السلات المتروكة 10" at bounding box center [896, 417] width 87 height 19
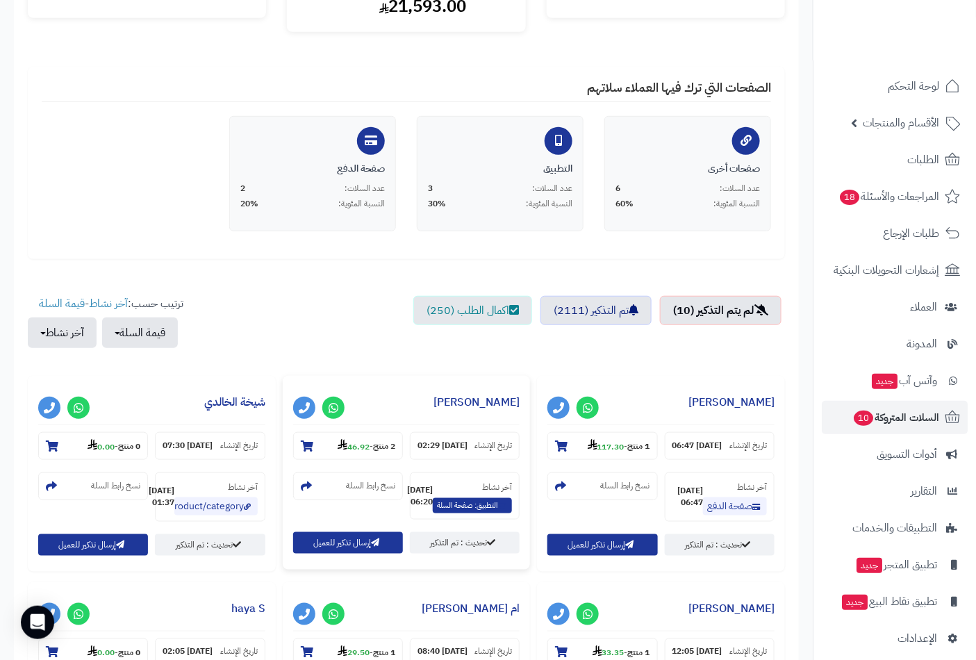
scroll to position [386, 0]
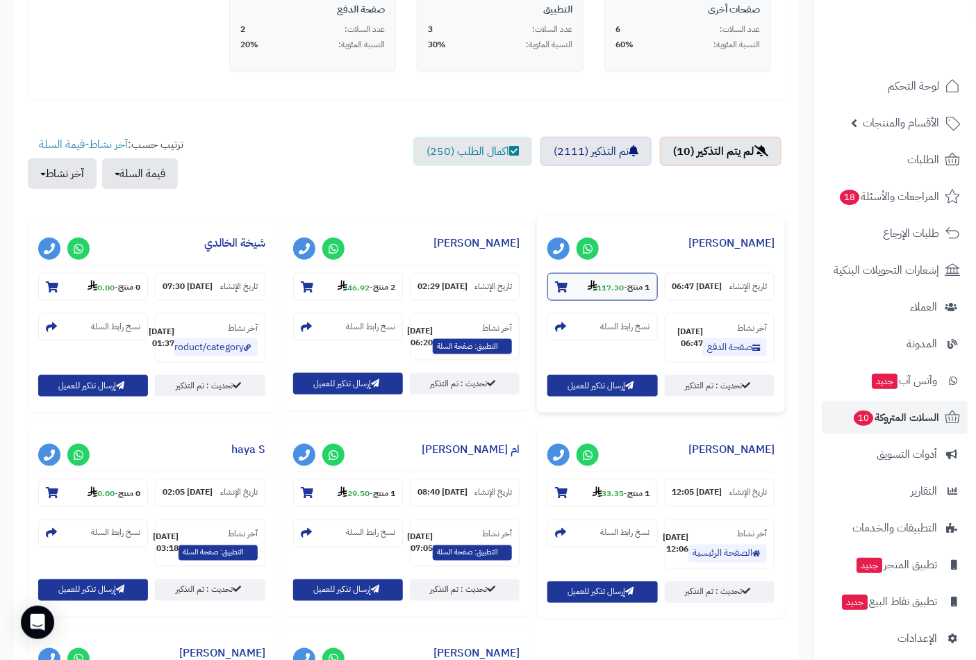
click at [558, 286] on icon at bounding box center [561, 286] width 13 height 11
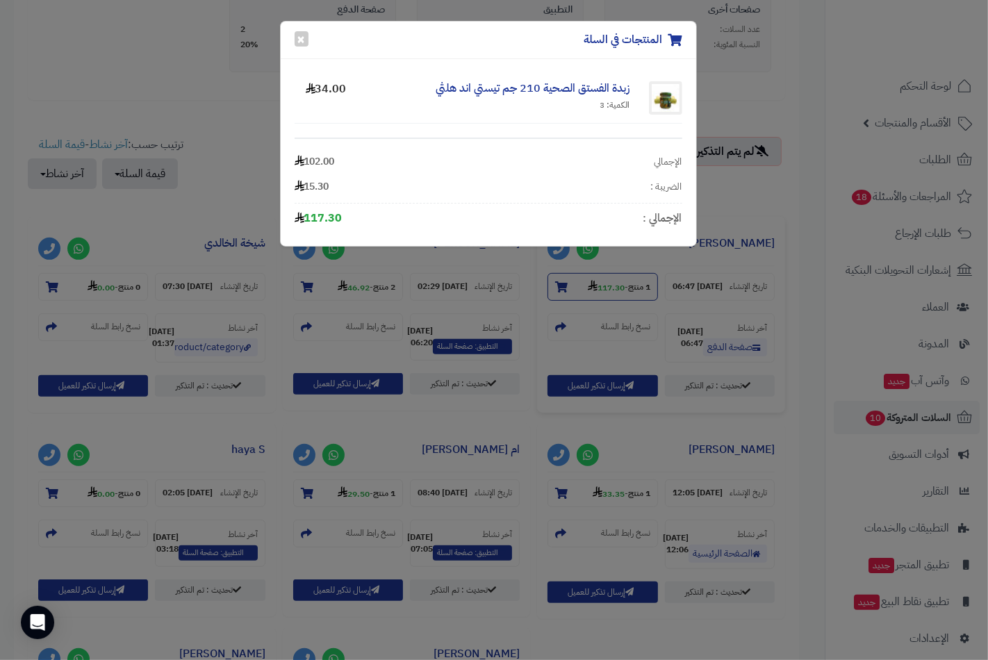
click at [558, 286] on div "المنتجات في السلة × زبدة الفستق الصحية 210 جم تيستي اند هلثي الكمية: 3 34.00 ال…" at bounding box center [494, 330] width 988 height 660
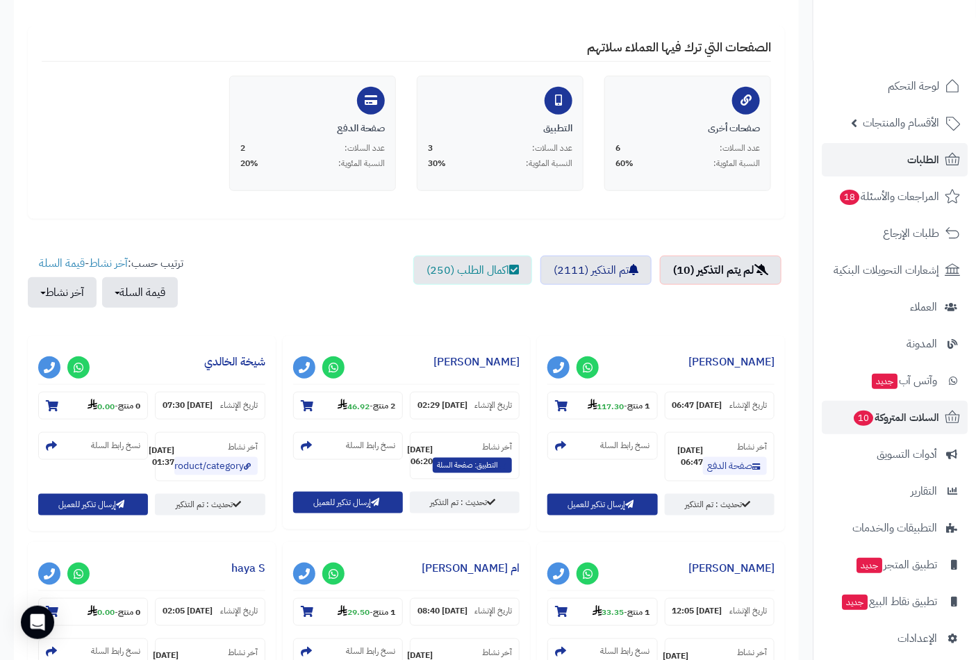
scroll to position [77, 0]
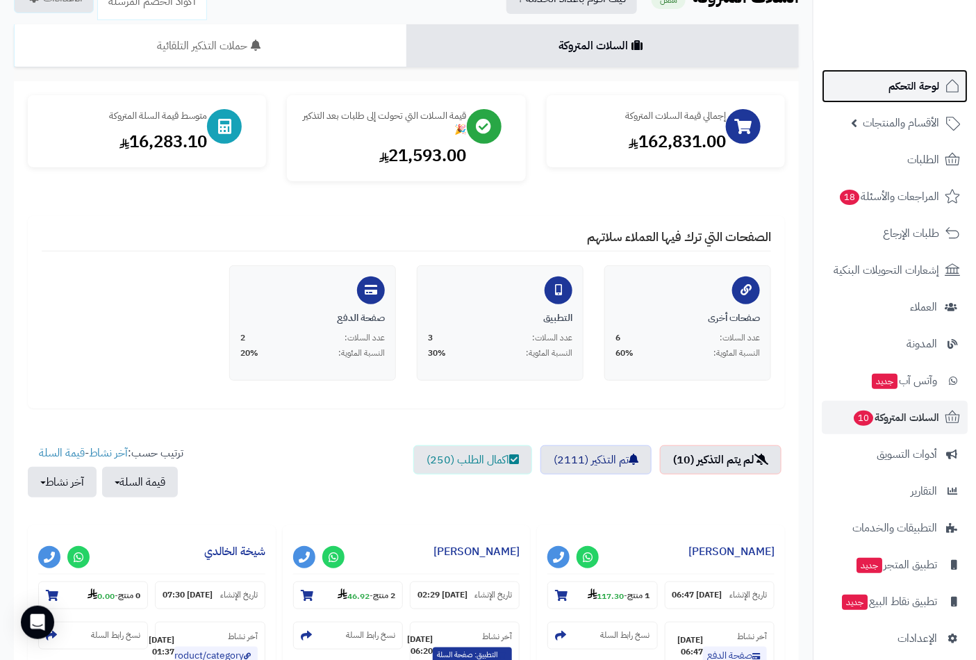
click at [928, 83] on span "لوحة التحكم" at bounding box center [914, 85] width 51 height 19
